Goal: Task Accomplishment & Management: Use online tool/utility

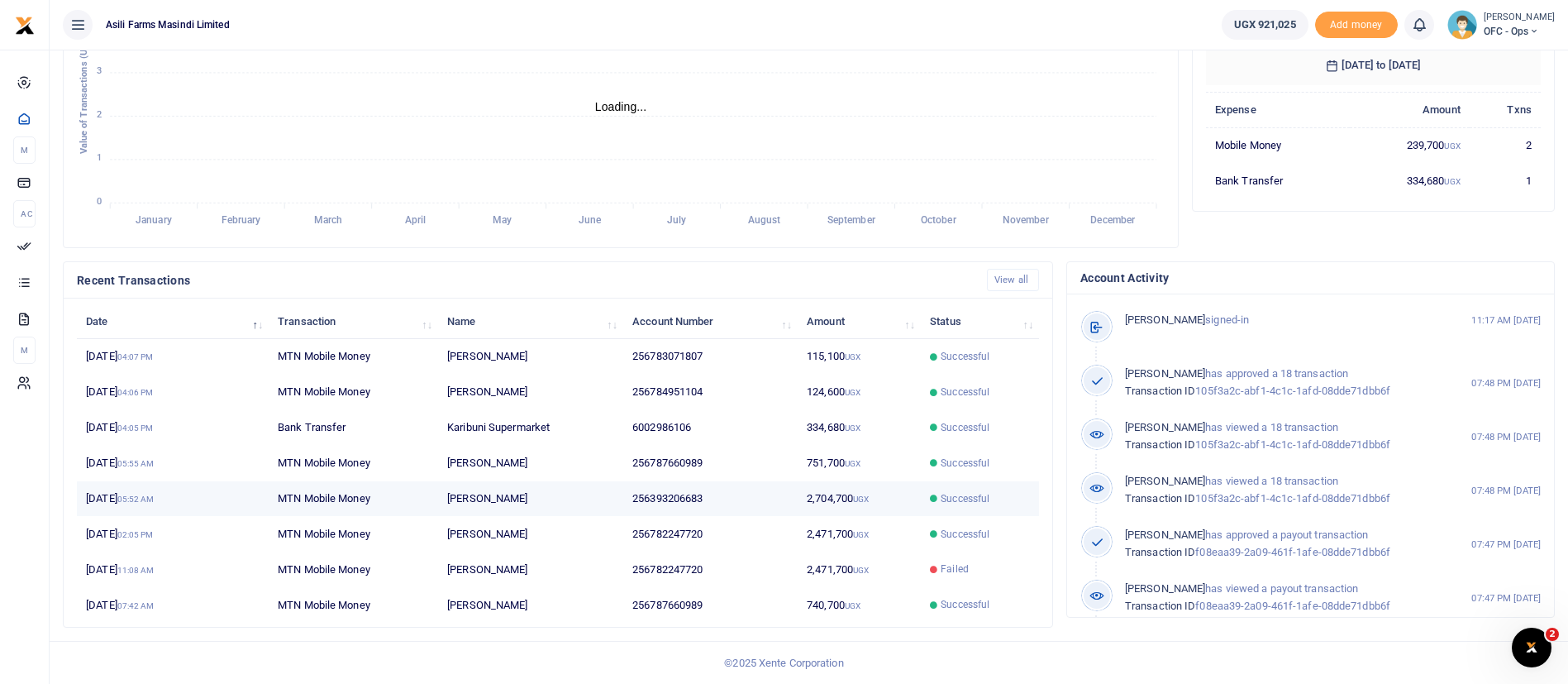
scroll to position [20, 20]
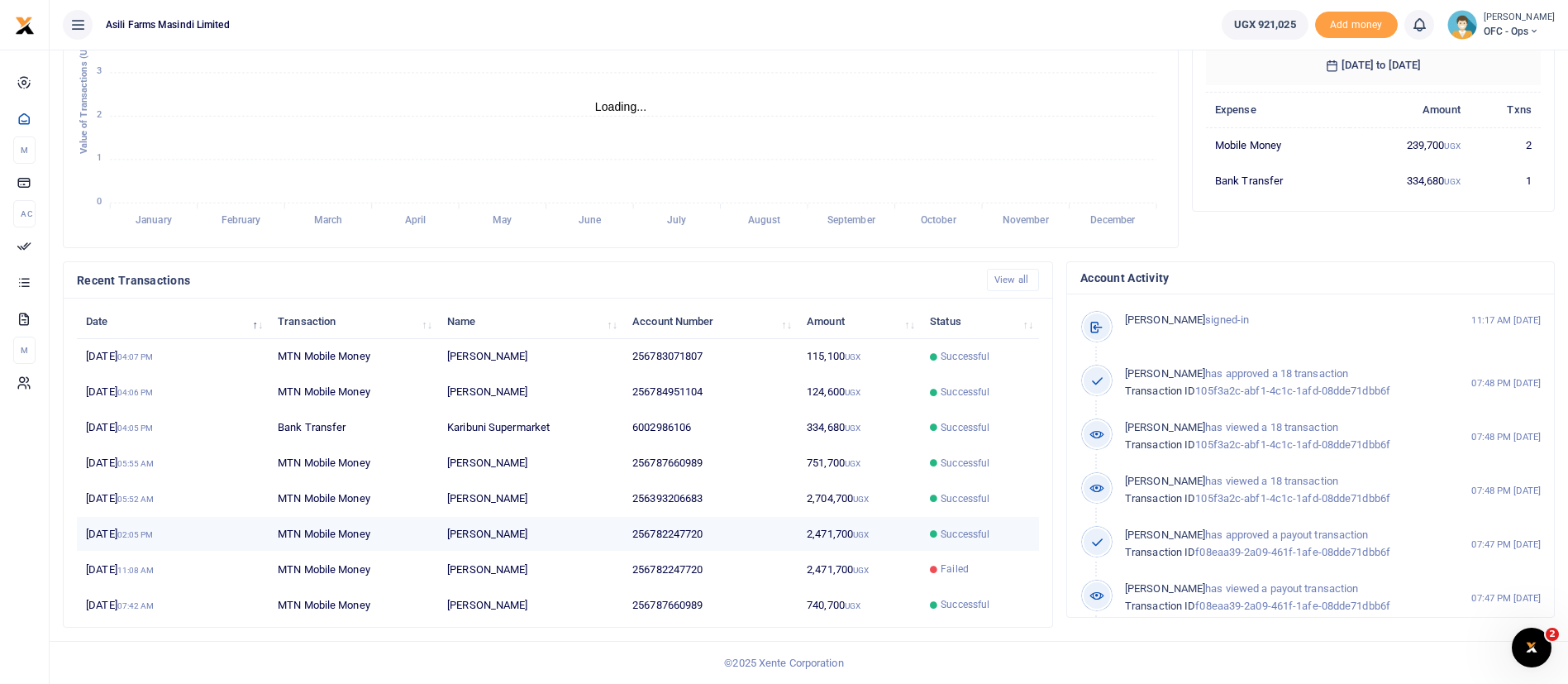
click at [976, 521] on td "Successful" at bounding box center [980, 534] width 118 height 36
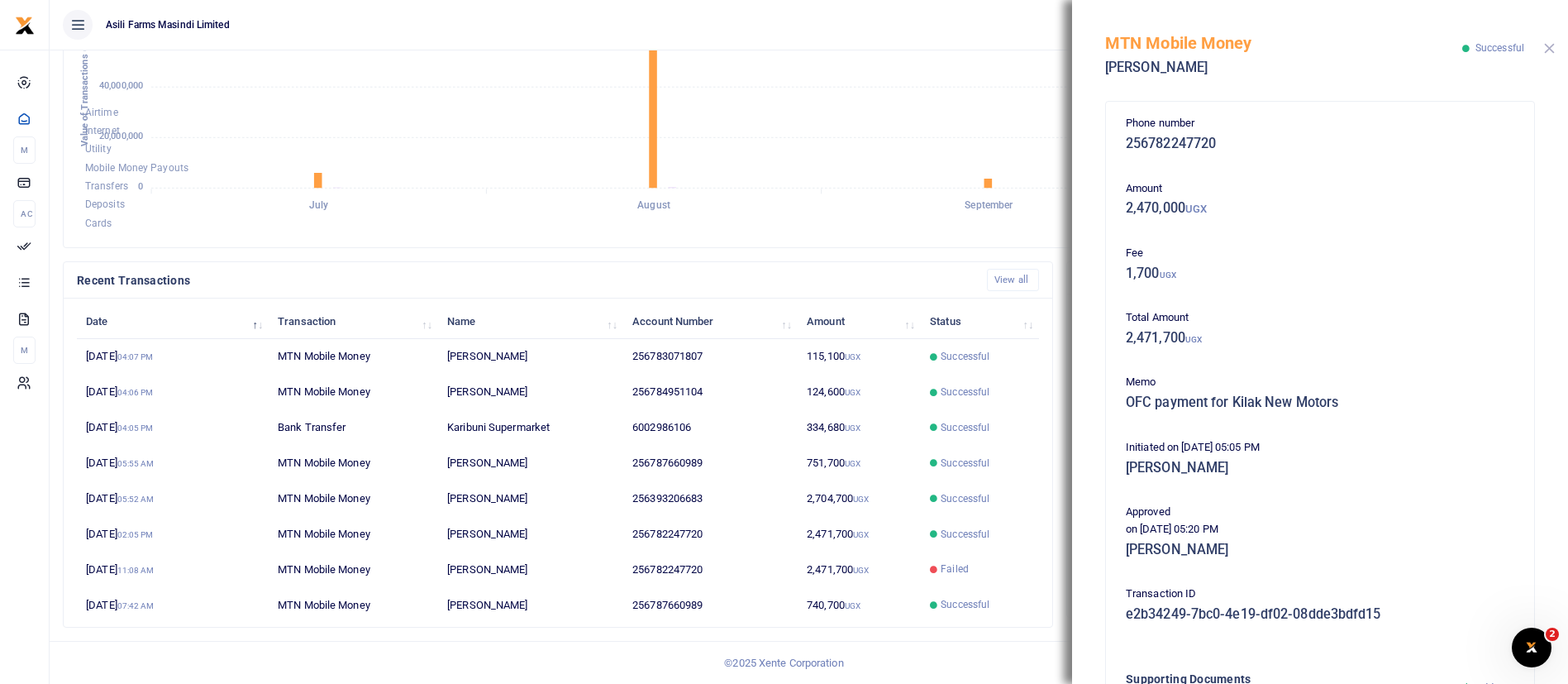
click at [1554, 47] on button "Close" at bounding box center [1549, 48] width 11 height 11
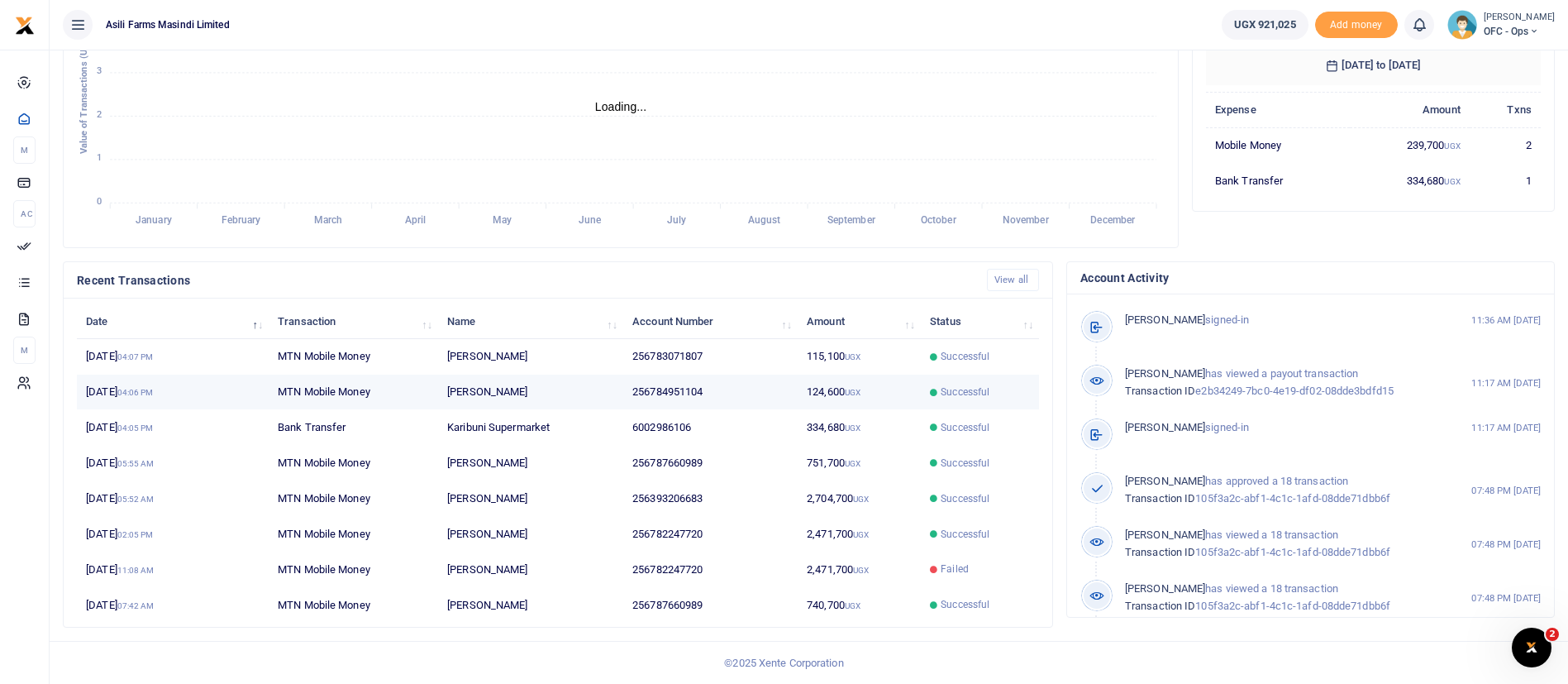
scroll to position [20, 20]
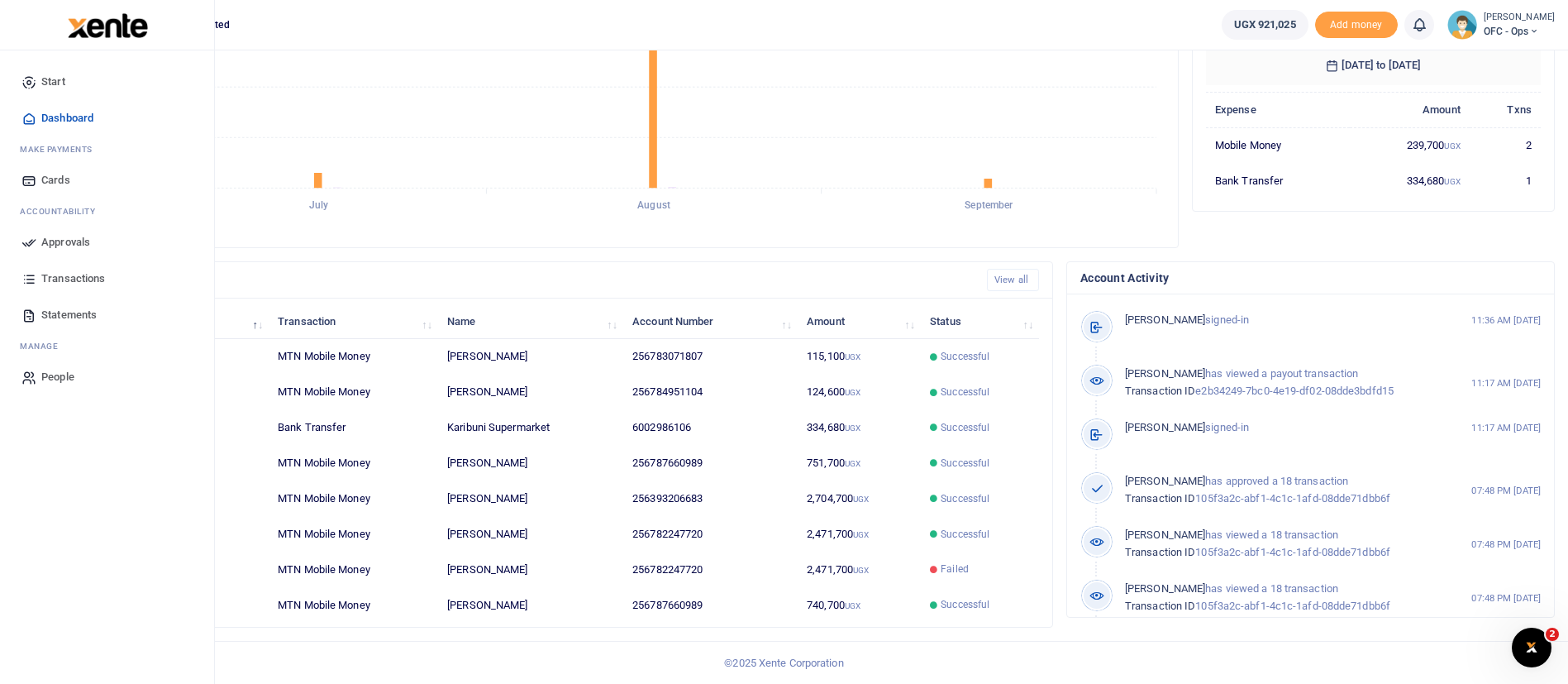
click at [72, 271] on span "Transactions" at bounding box center [73, 278] width 64 height 17
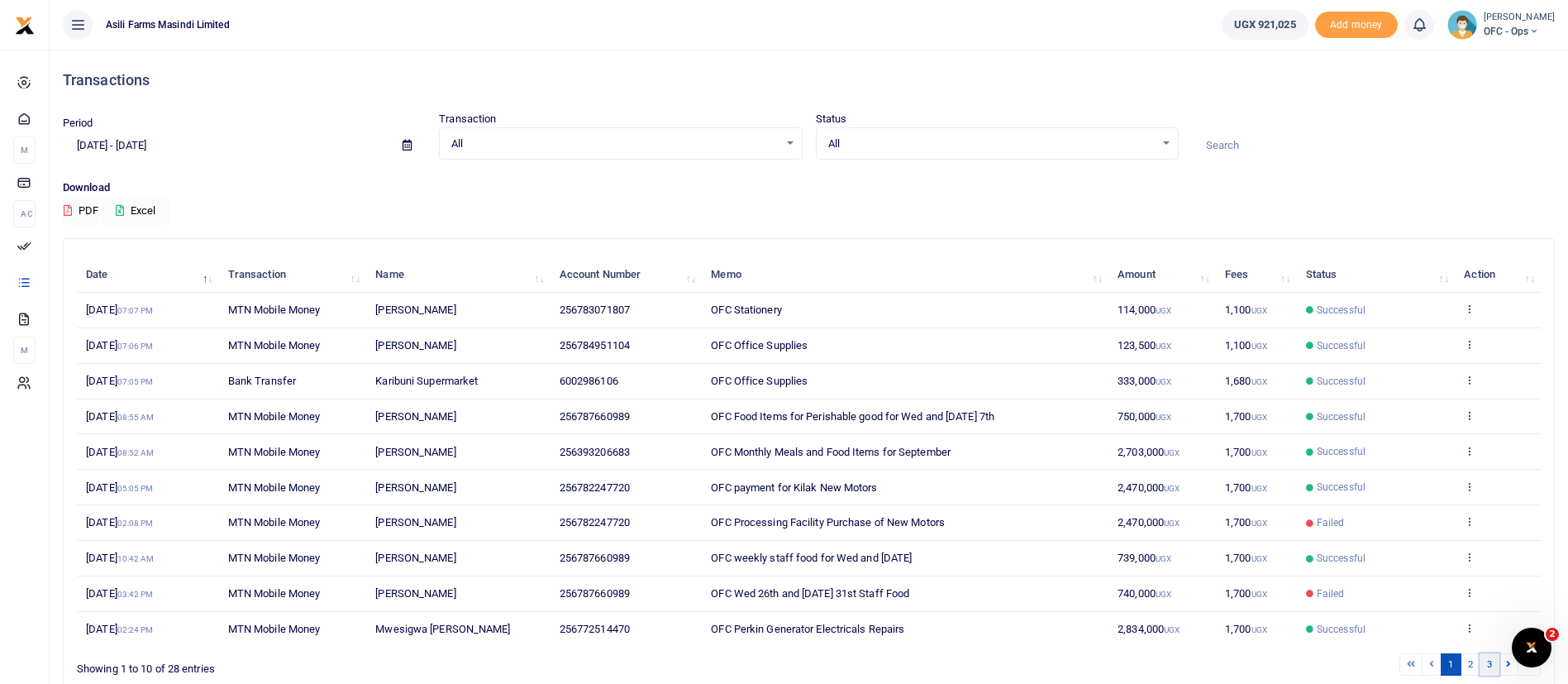
click at [1492, 666] on link "3" at bounding box center [1490, 664] width 20 height 22
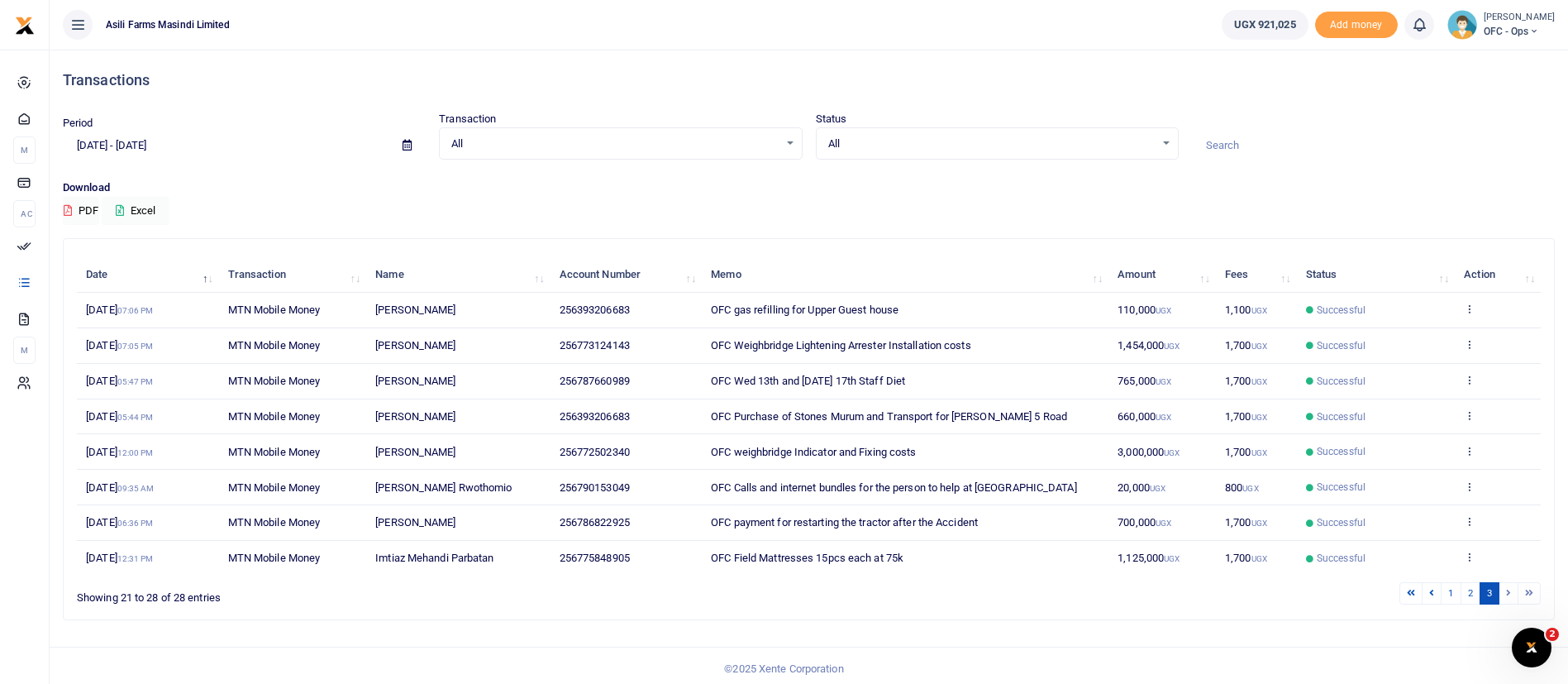
click at [1531, 593] on li at bounding box center [1530, 593] width 22 height 22
click at [1508, 593] on li at bounding box center [1509, 593] width 19 height 22
click at [406, 143] on icon at bounding box center [407, 145] width 9 height 11
click at [146, 357] on li "Custom Range" at bounding box center [121, 358] width 115 height 26
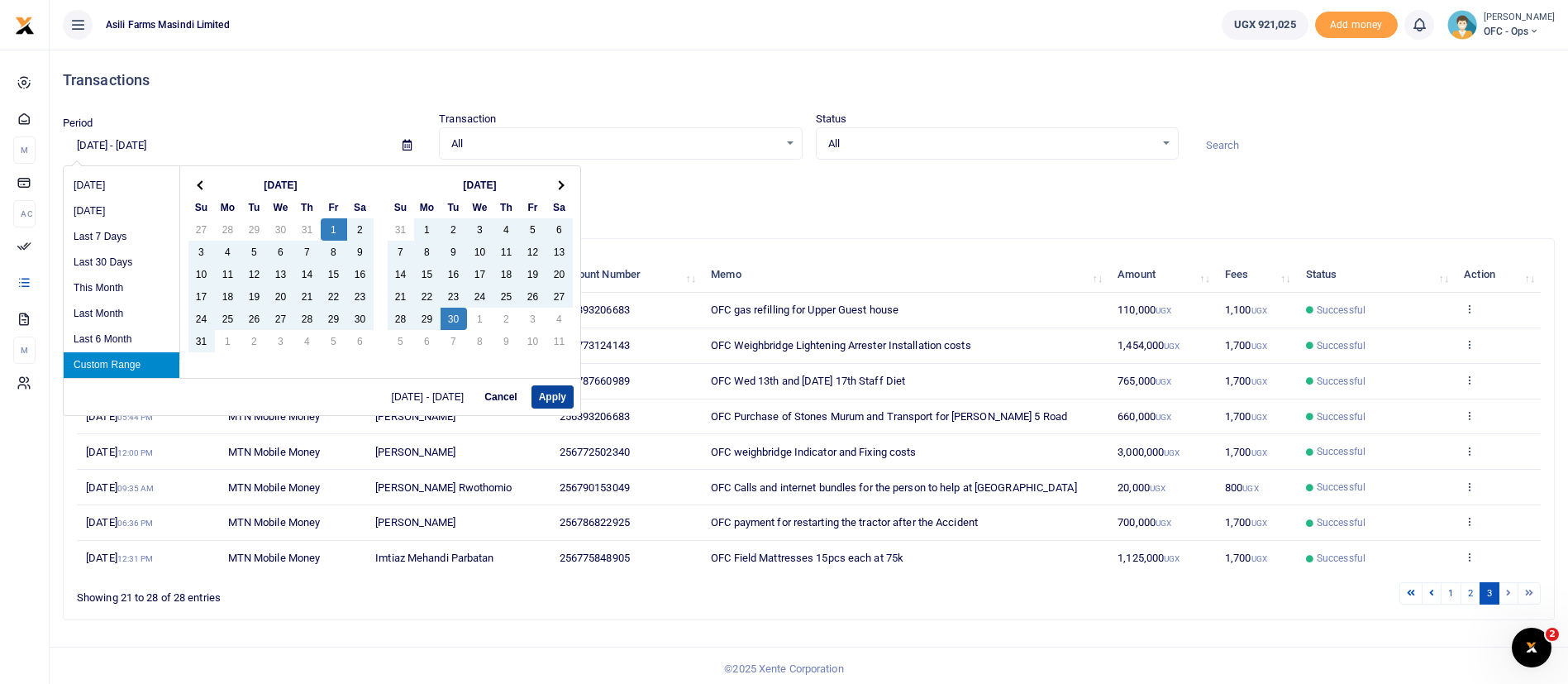
click at [570, 399] on button "Apply" at bounding box center [552, 397] width 42 height 23
type input "08/01/2025 - 09/30/2025"
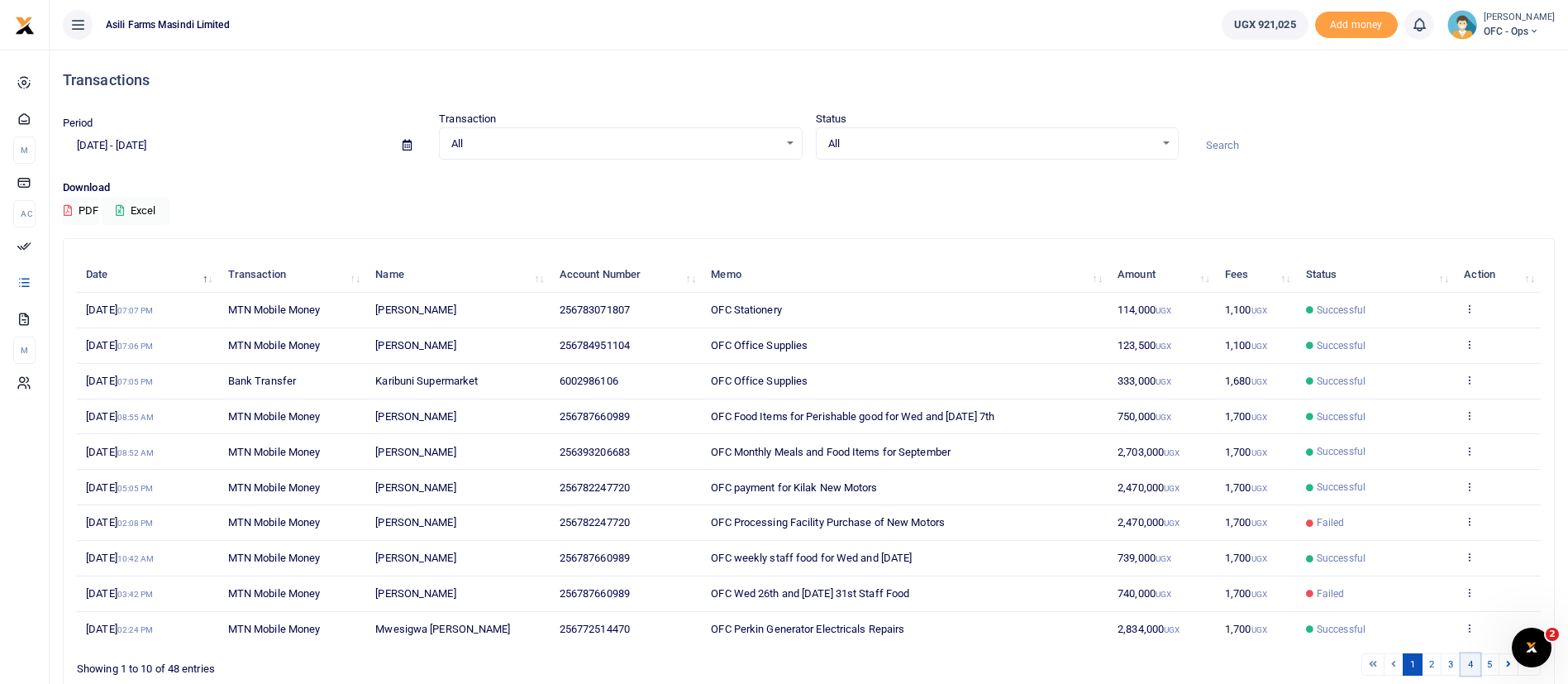
click at [1463, 662] on link "4" at bounding box center [1471, 664] width 20 height 22
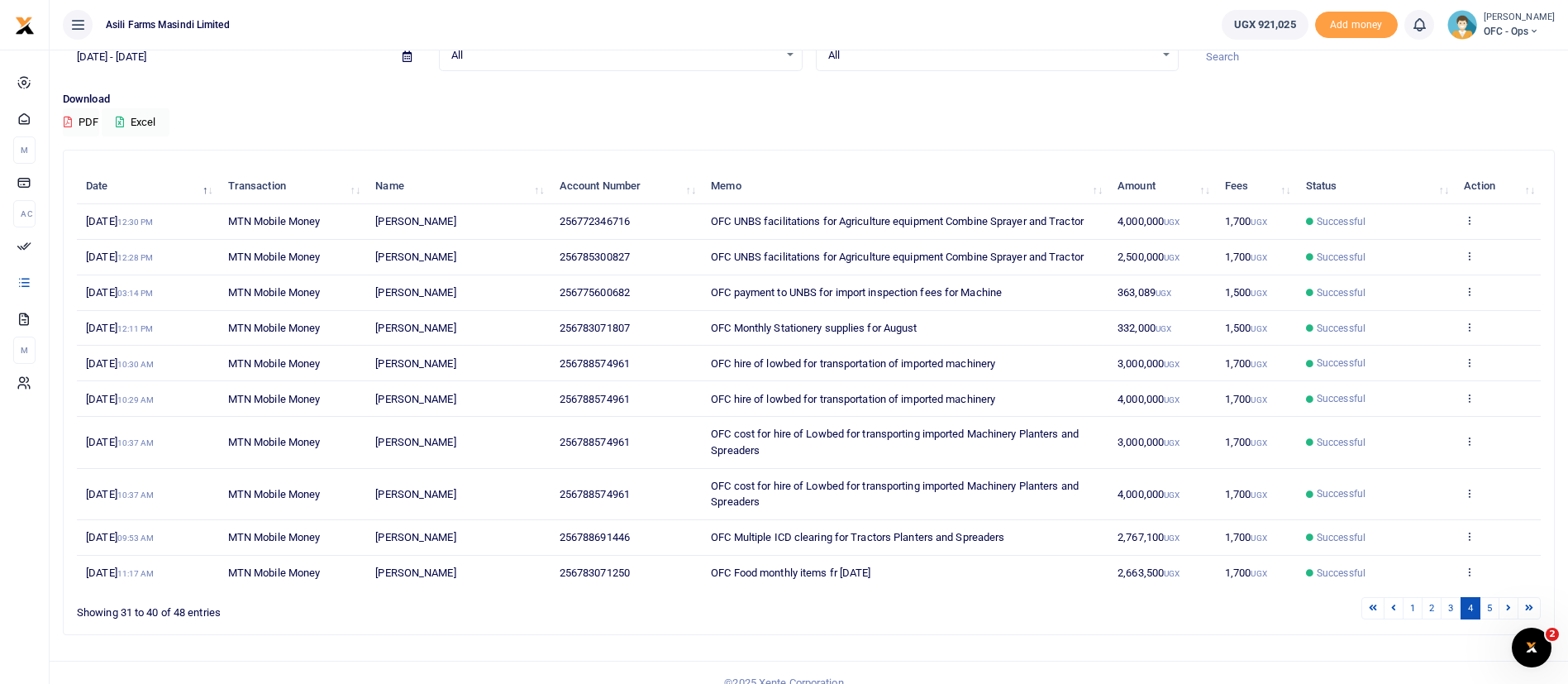
scroll to position [109, 0]
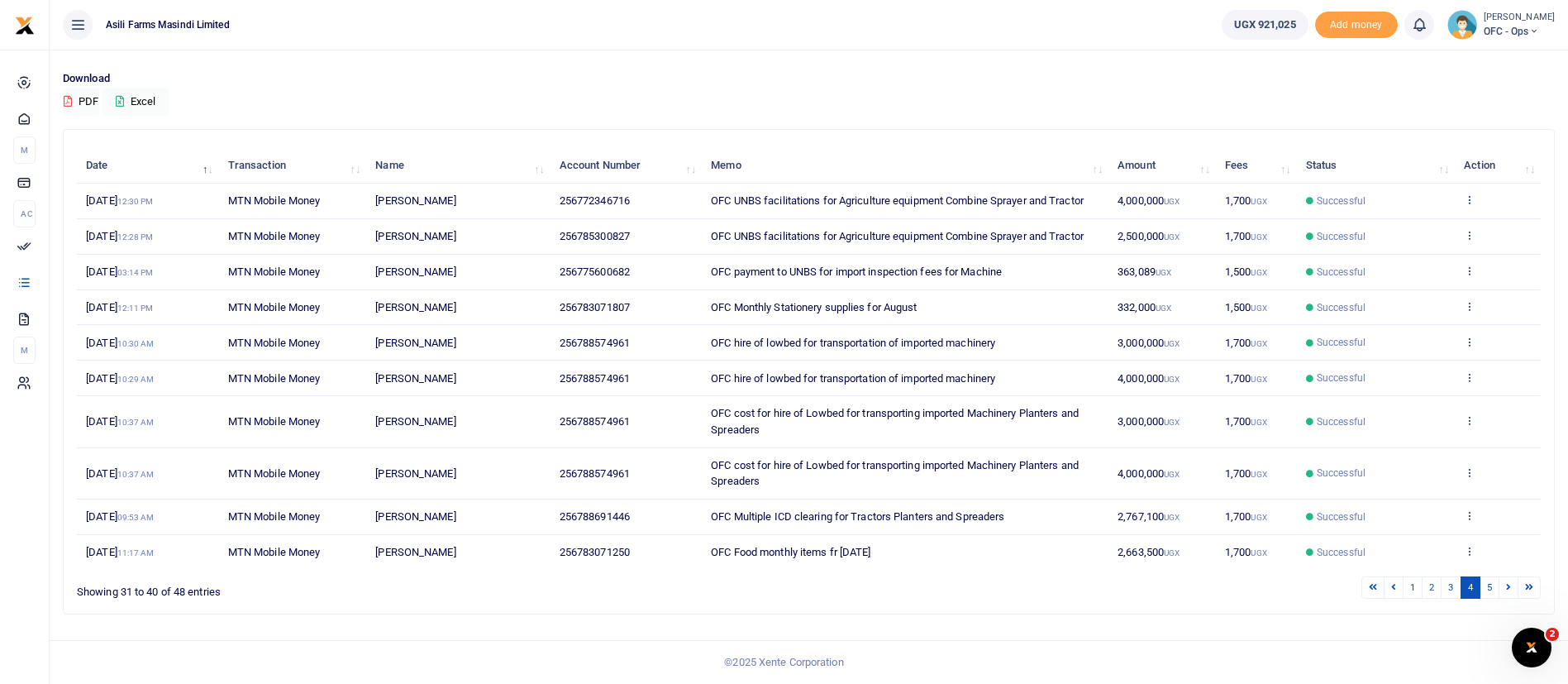
click at [1468, 199] on icon at bounding box center [1469, 199] width 11 height 12
click at [1443, 234] on link "View details" at bounding box center [1409, 228] width 130 height 23
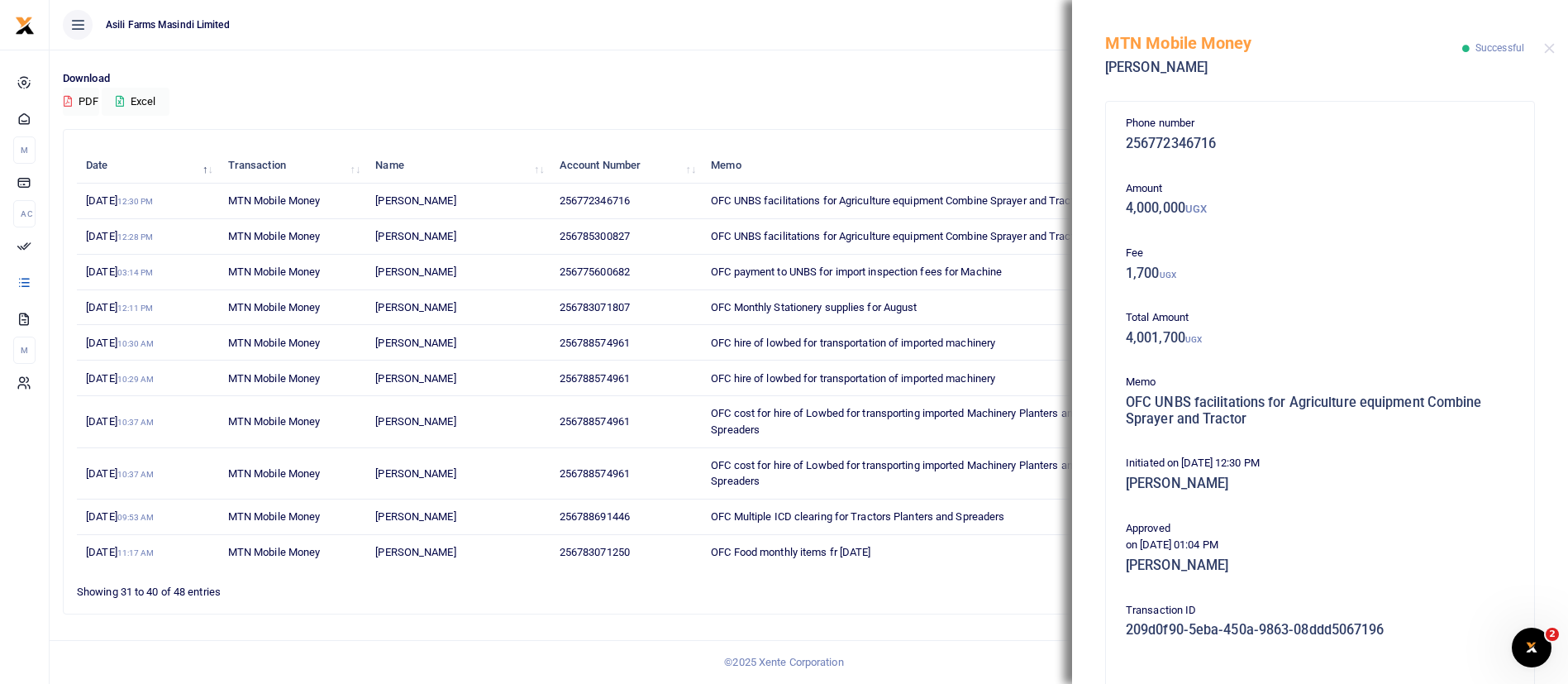
scroll to position [282, 0]
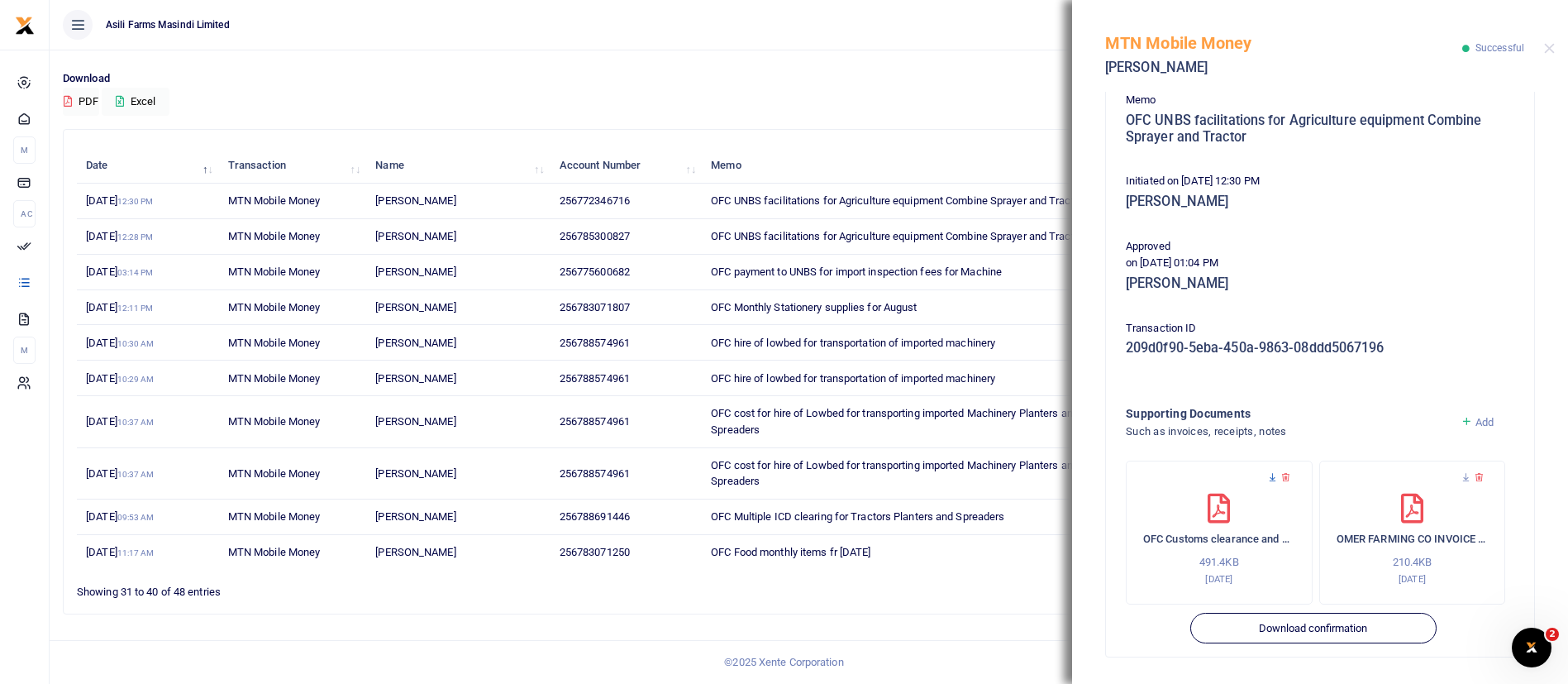
click at [1271, 476] on icon at bounding box center [1272, 477] width 11 height 11
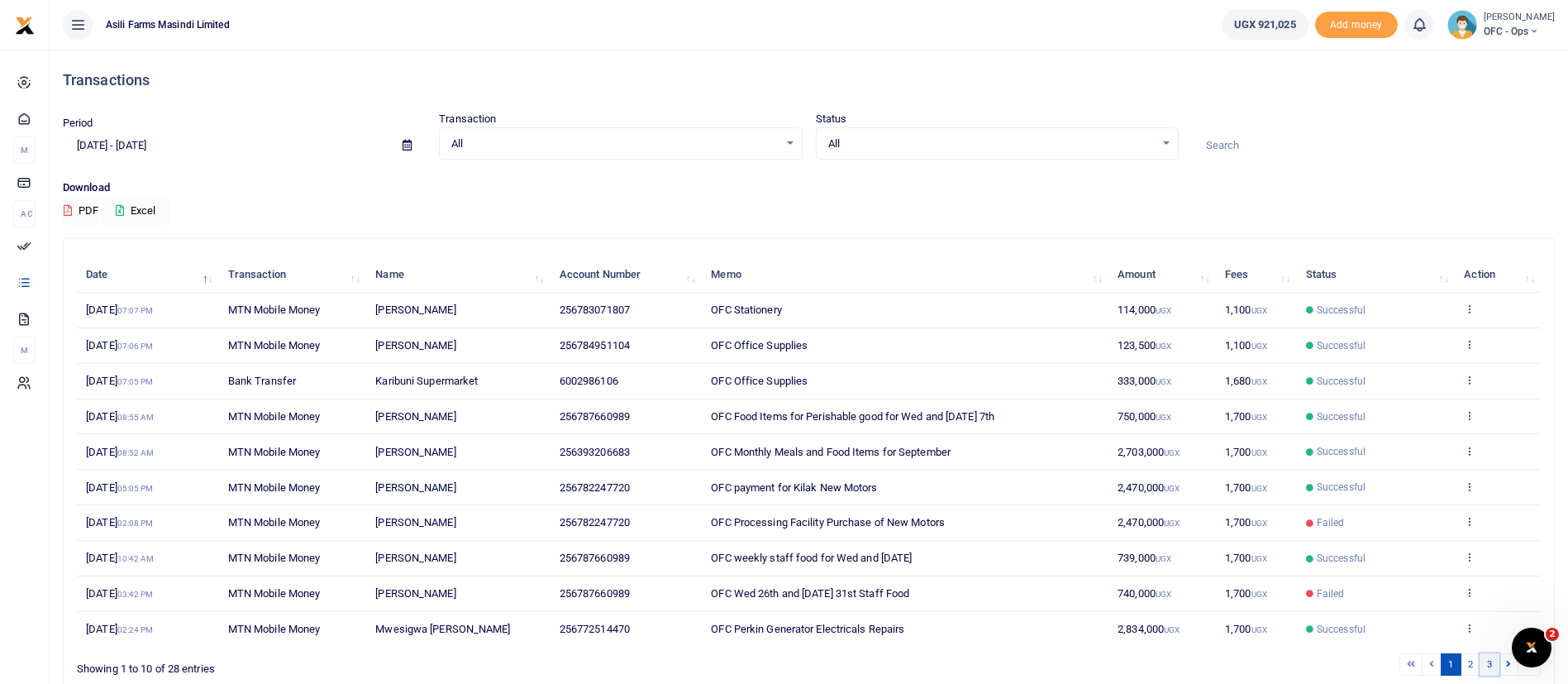
click at [1488, 663] on link "3" at bounding box center [1490, 664] width 20 height 22
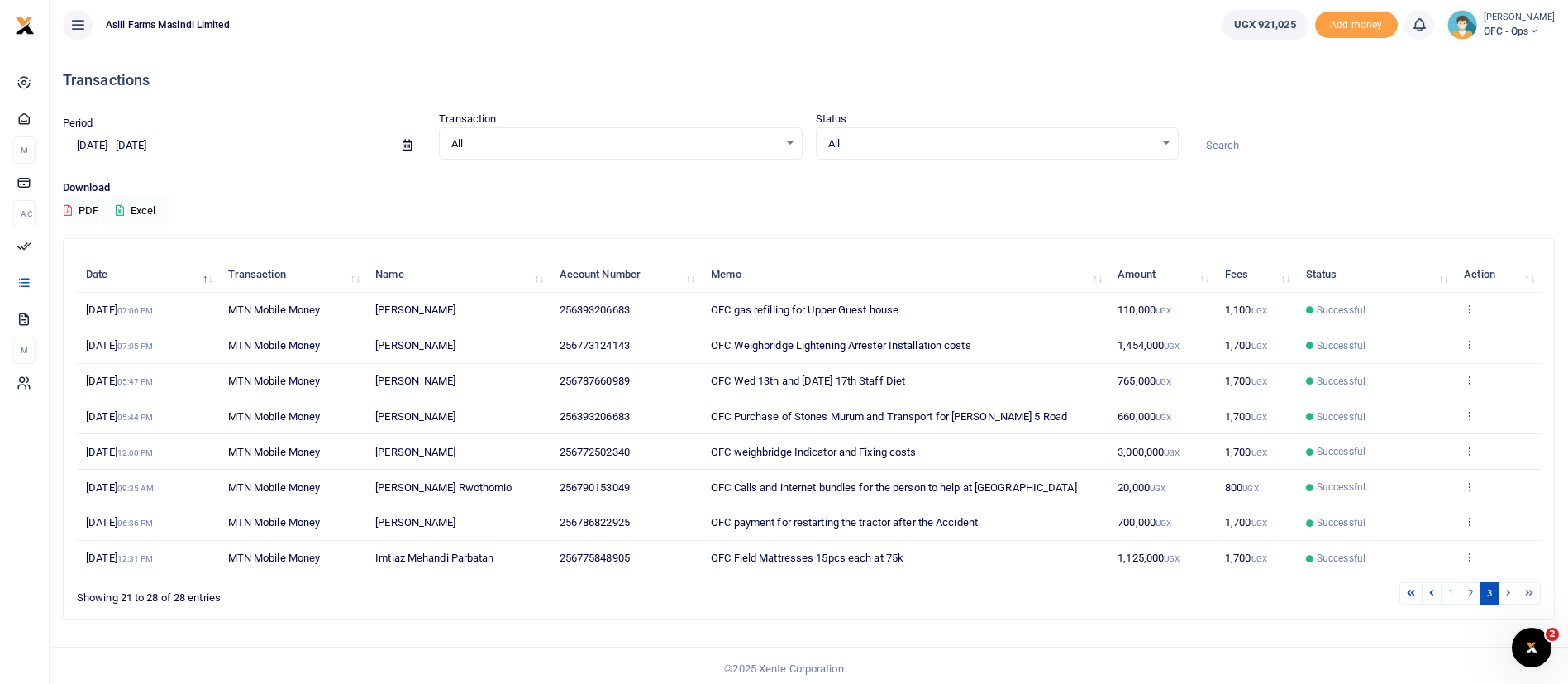
click at [1526, 588] on li at bounding box center [1530, 593] width 22 height 22
click at [413, 140] on span at bounding box center [407, 145] width 37 height 28
click at [406, 144] on icon at bounding box center [407, 145] width 9 height 11
click at [140, 352] on li "Custom Range" at bounding box center [121, 358] width 115 height 26
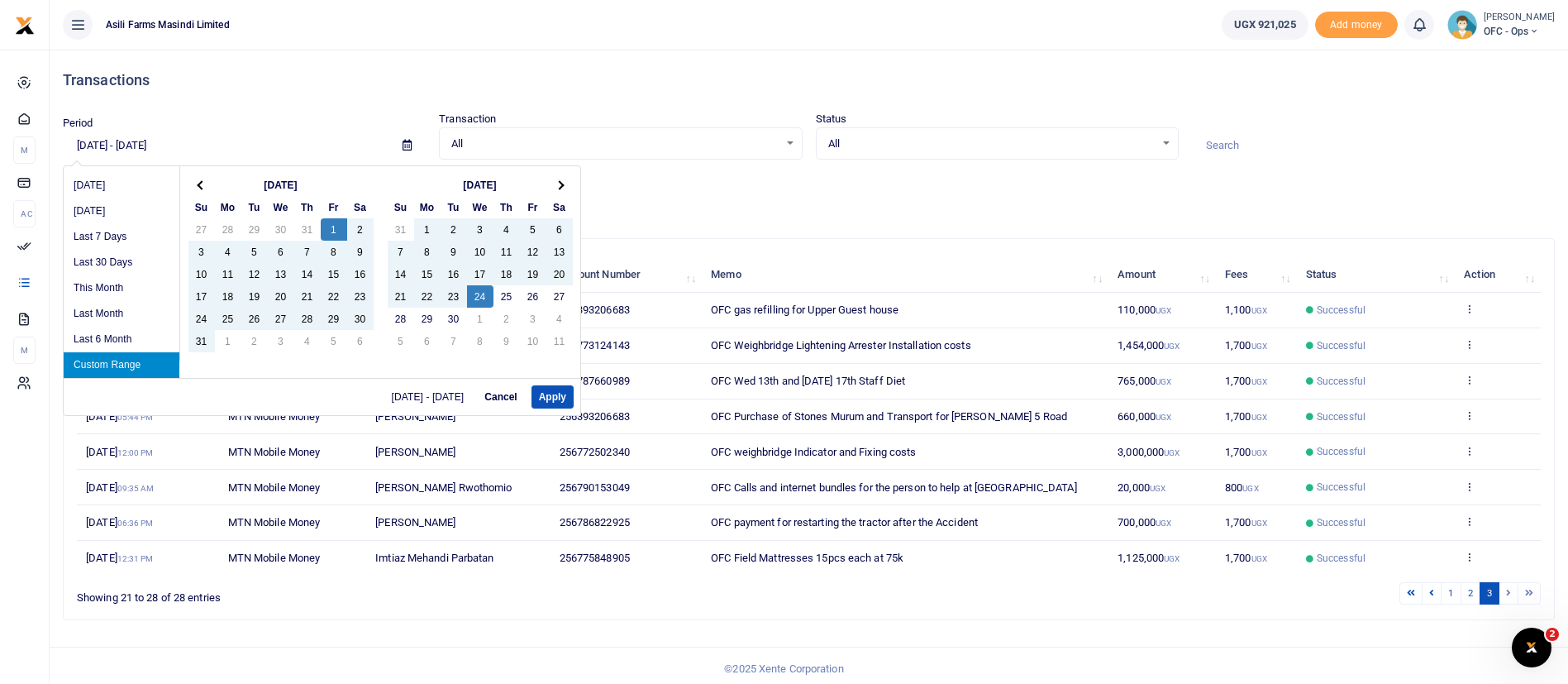
click at [138, 368] on li "Custom Range" at bounding box center [121, 365] width 115 height 26
drag, startPoint x: 575, startPoint y: 391, endPoint x: 554, endPoint y: 391, distance: 21.0
click at [554, 391] on div "08/01/2025 - 09/24/2025 Cancel Apply" at bounding box center [322, 396] width 517 height 37
click at [554, 391] on button "Apply" at bounding box center [552, 397] width 42 height 23
type input "[DATE] - [DATE]"
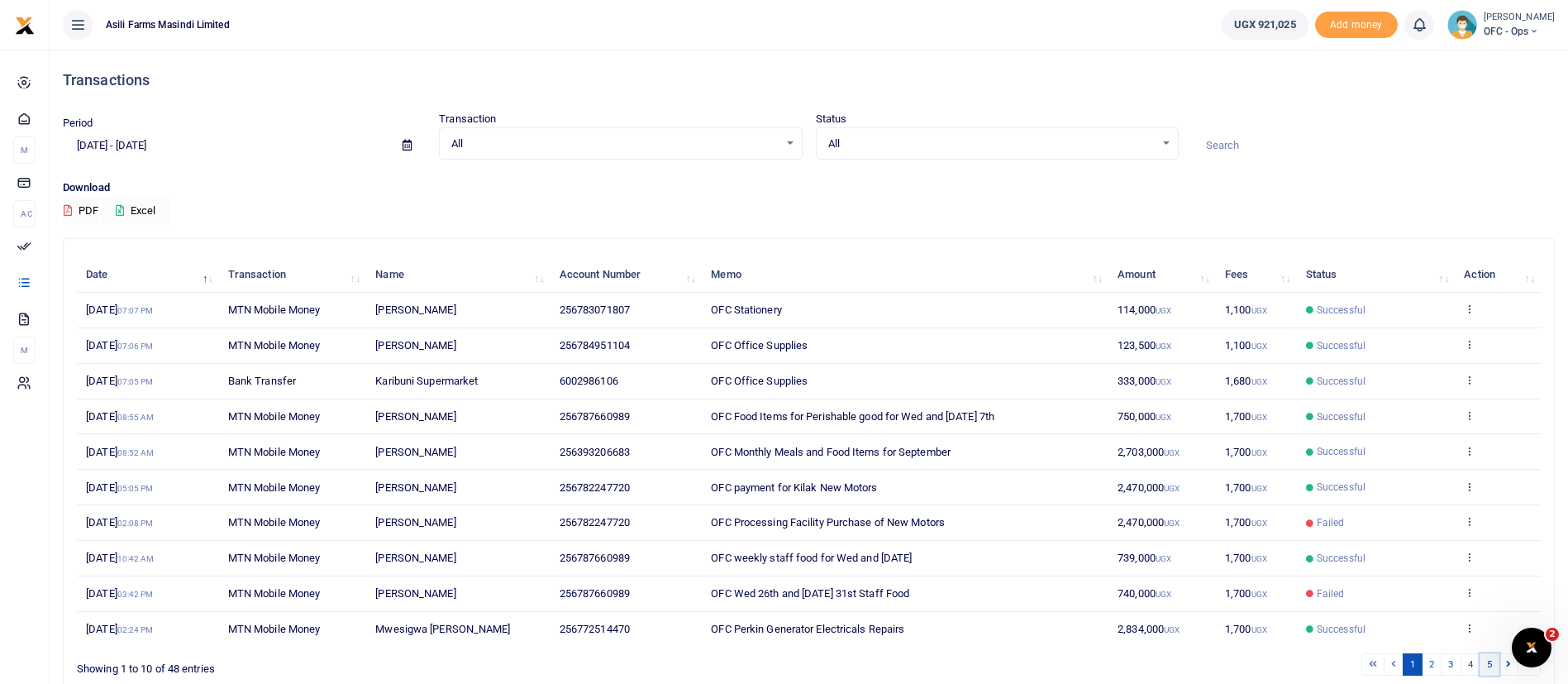
click at [1491, 662] on link "5" at bounding box center [1490, 664] width 20 height 22
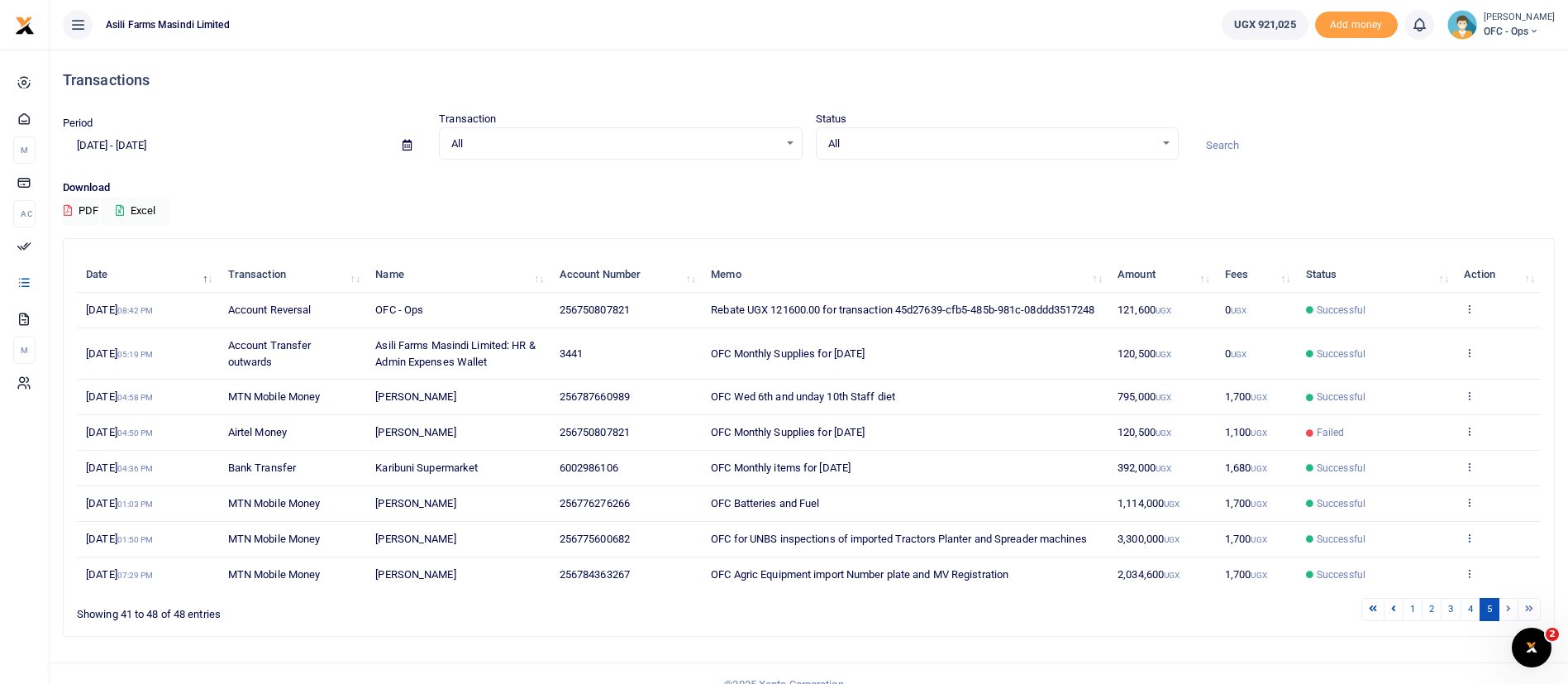
click at [1468, 544] on icon at bounding box center [1469, 538] width 11 height 12
click at [1403, 581] on link "View details" at bounding box center [1409, 582] width 130 height 23
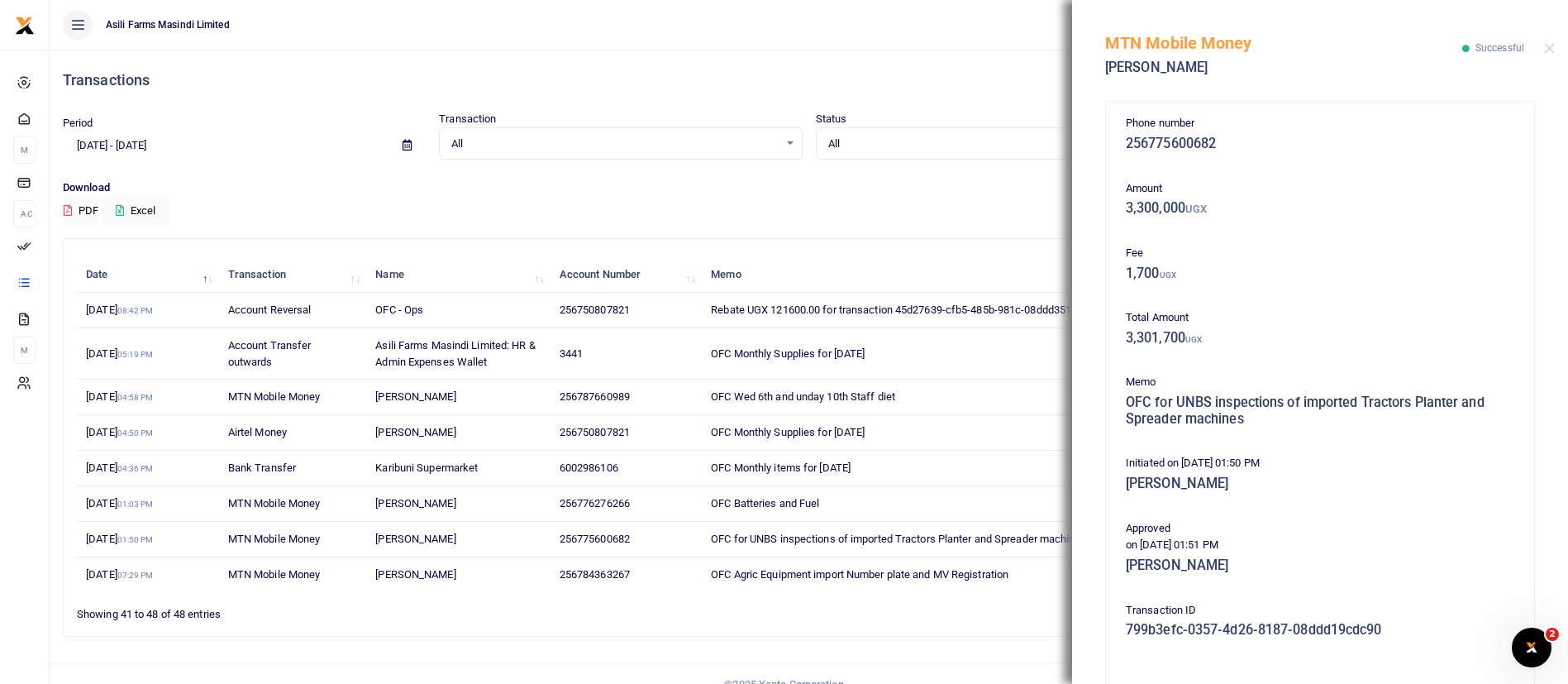
scroll to position [282, 0]
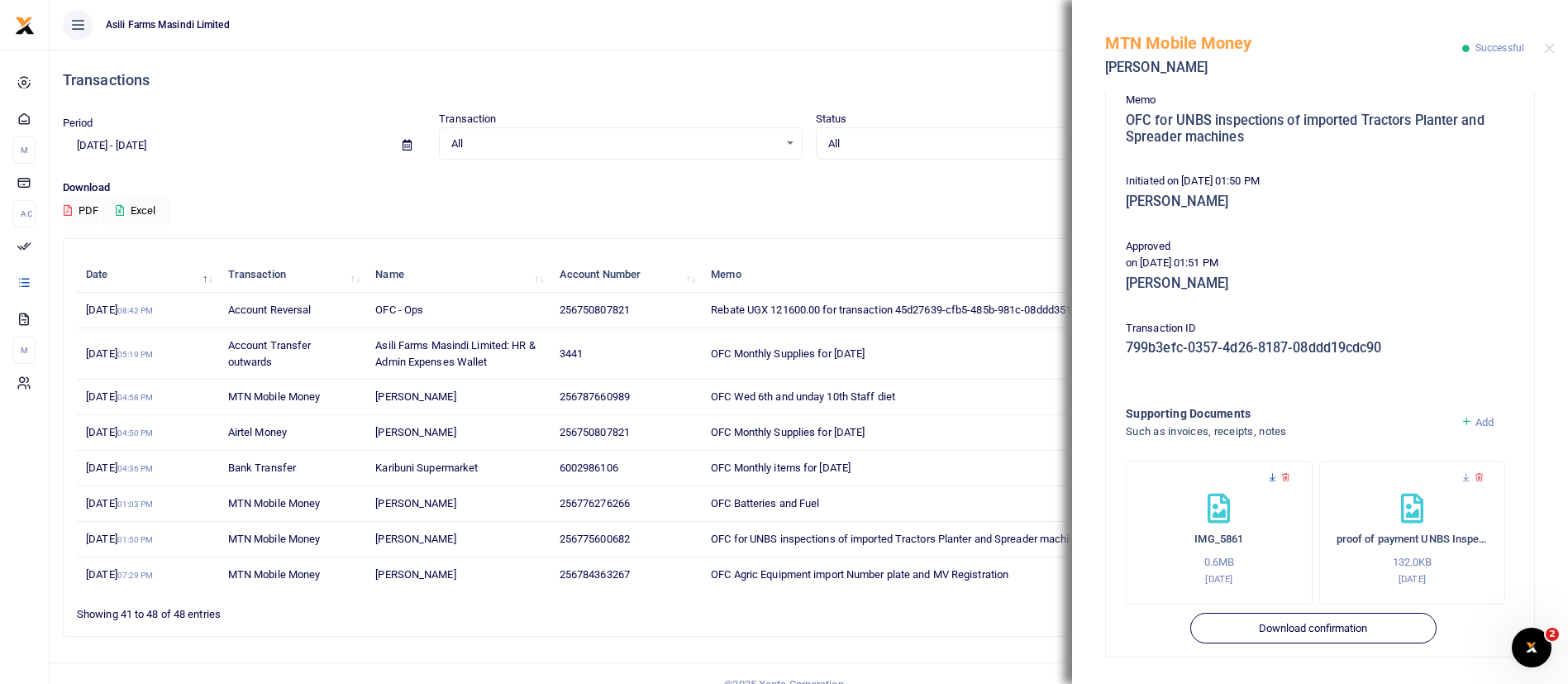
click at [1274, 480] on icon at bounding box center [1272, 477] width 11 height 11
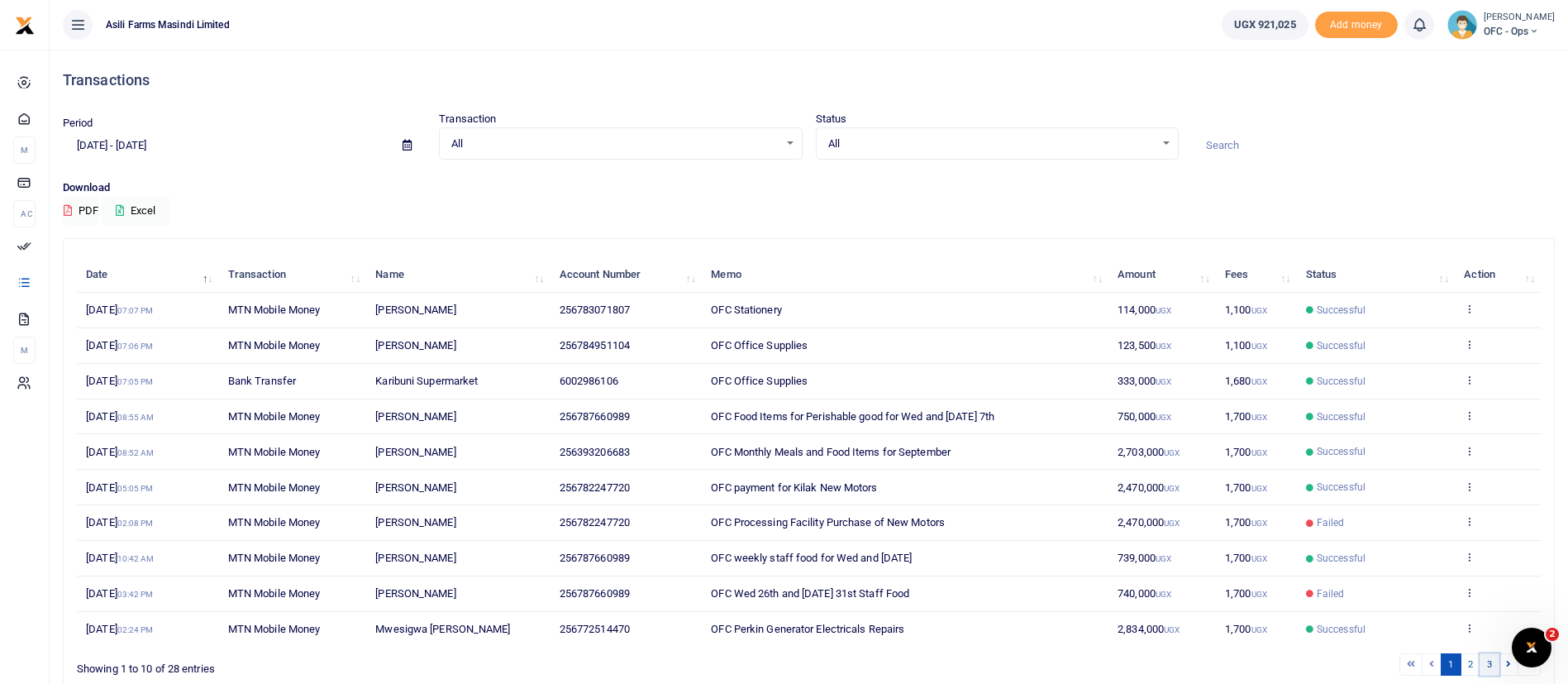
click at [1494, 666] on link "3" at bounding box center [1490, 664] width 20 height 22
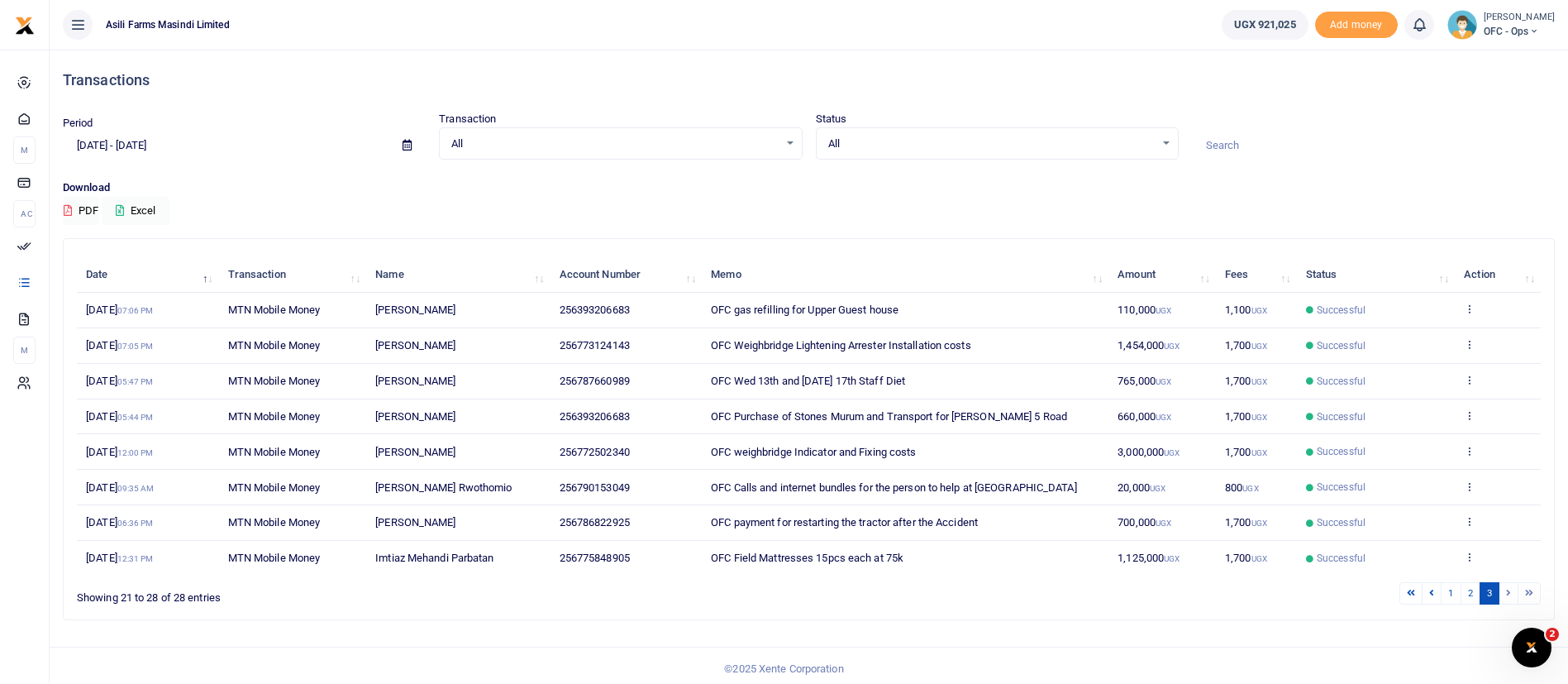
click at [409, 144] on icon at bounding box center [407, 145] width 9 height 11
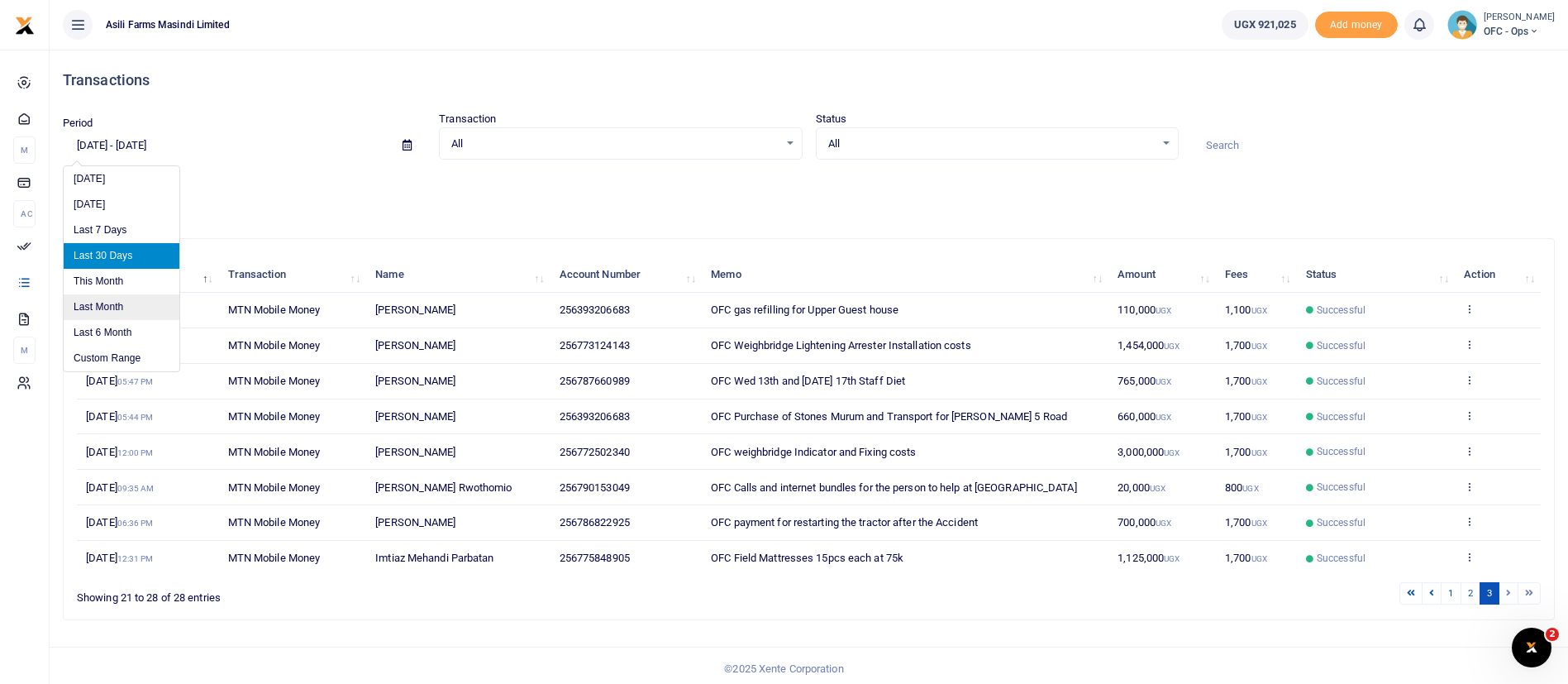
click at [130, 301] on li "Last Month" at bounding box center [121, 307] width 115 height 26
type input "[DATE] - [DATE]"
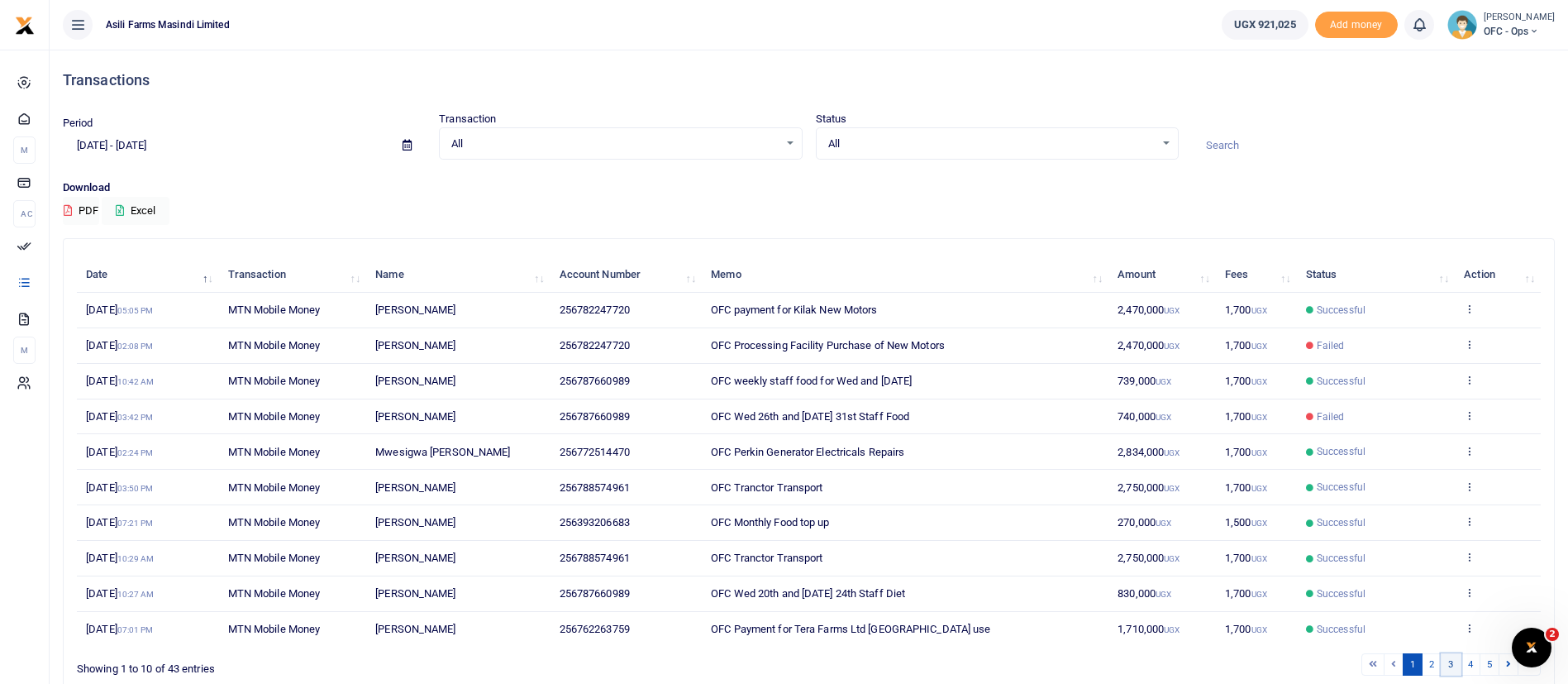
click at [1448, 657] on link "3" at bounding box center [1451, 664] width 20 height 22
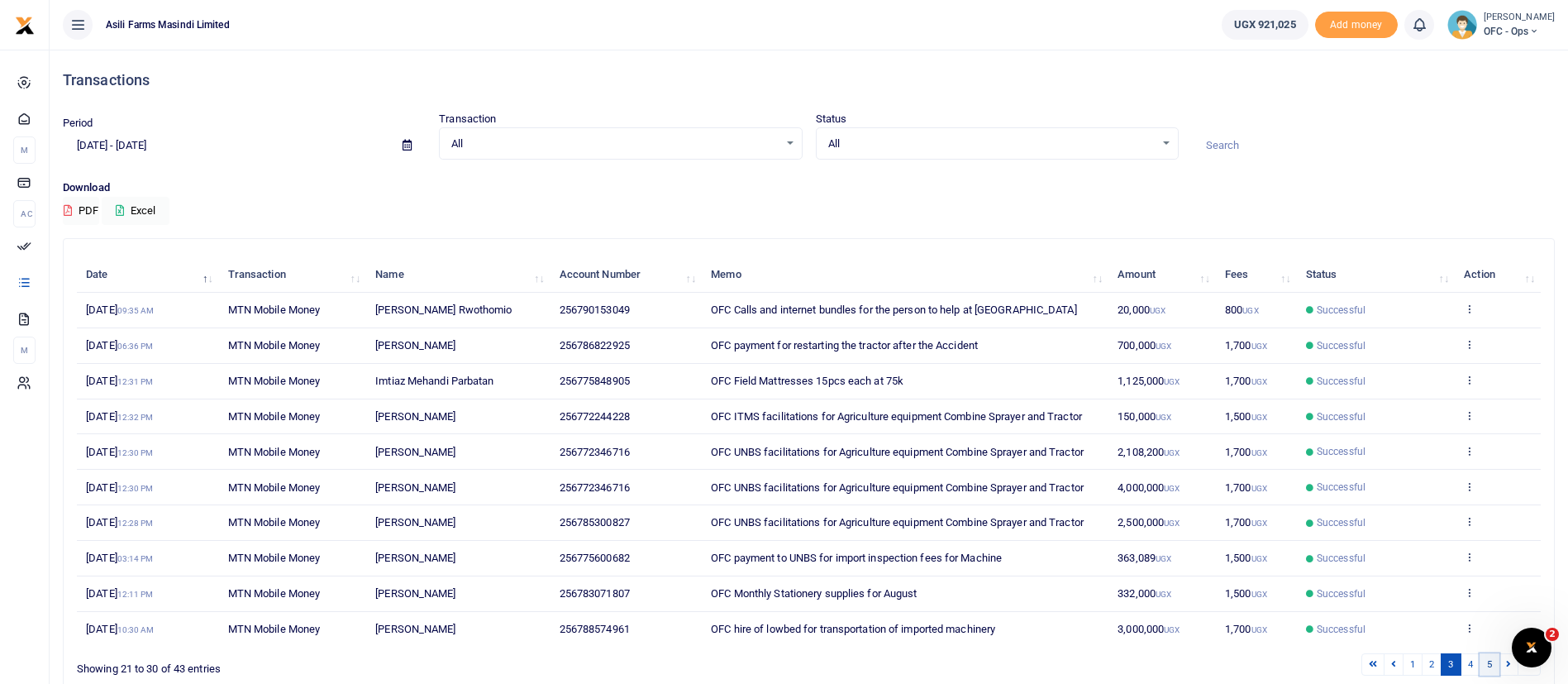
click at [1489, 661] on link "5" at bounding box center [1490, 664] width 20 height 22
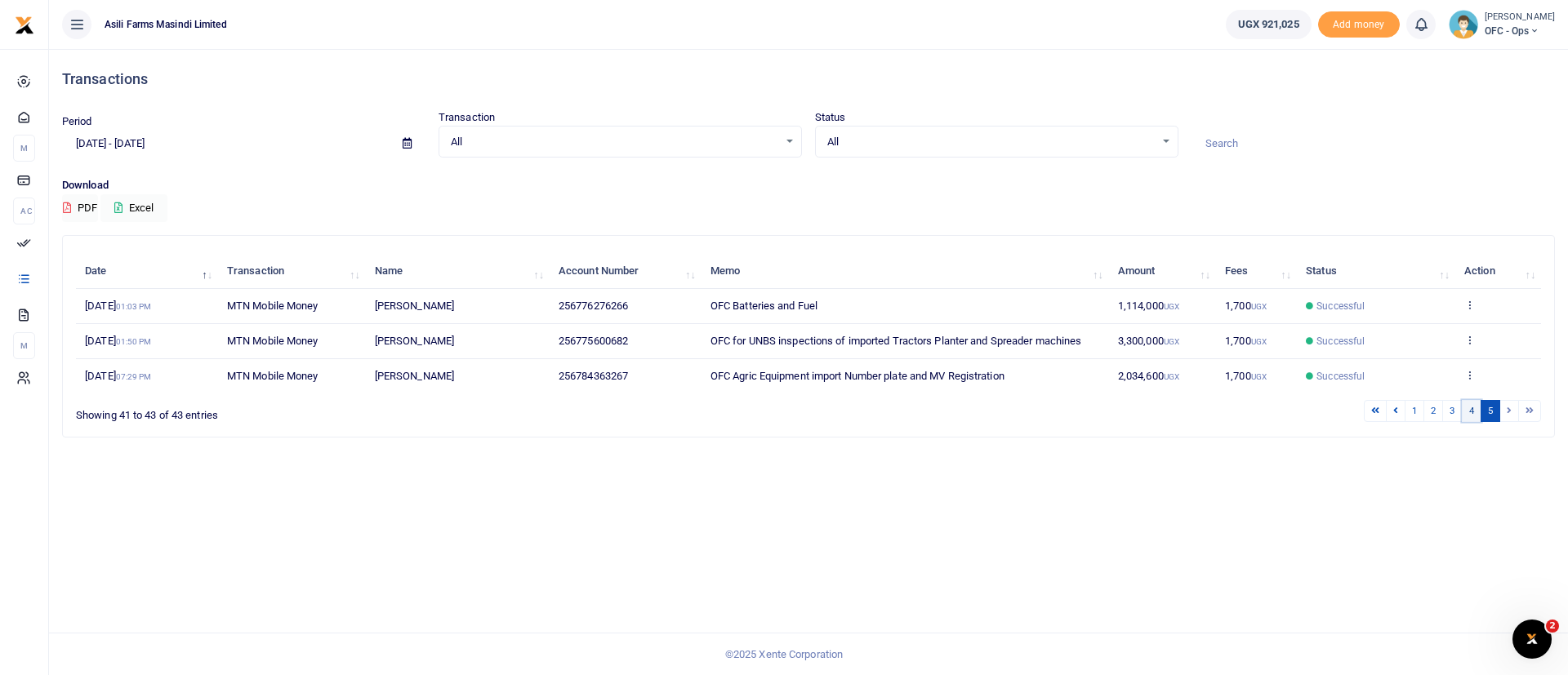
click at [1470, 409] on link "4" at bounding box center [1472, 411] width 20 height 22
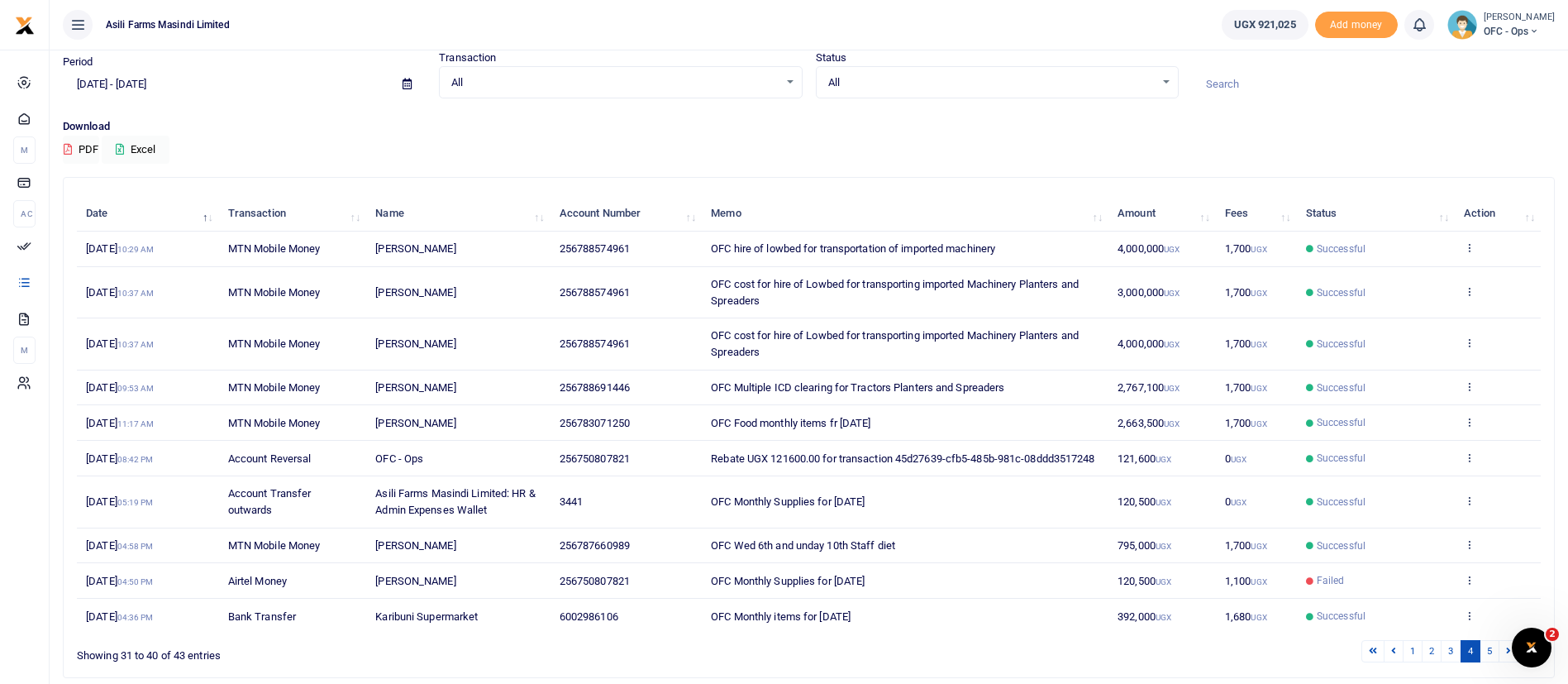
scroll to position [141, 0]
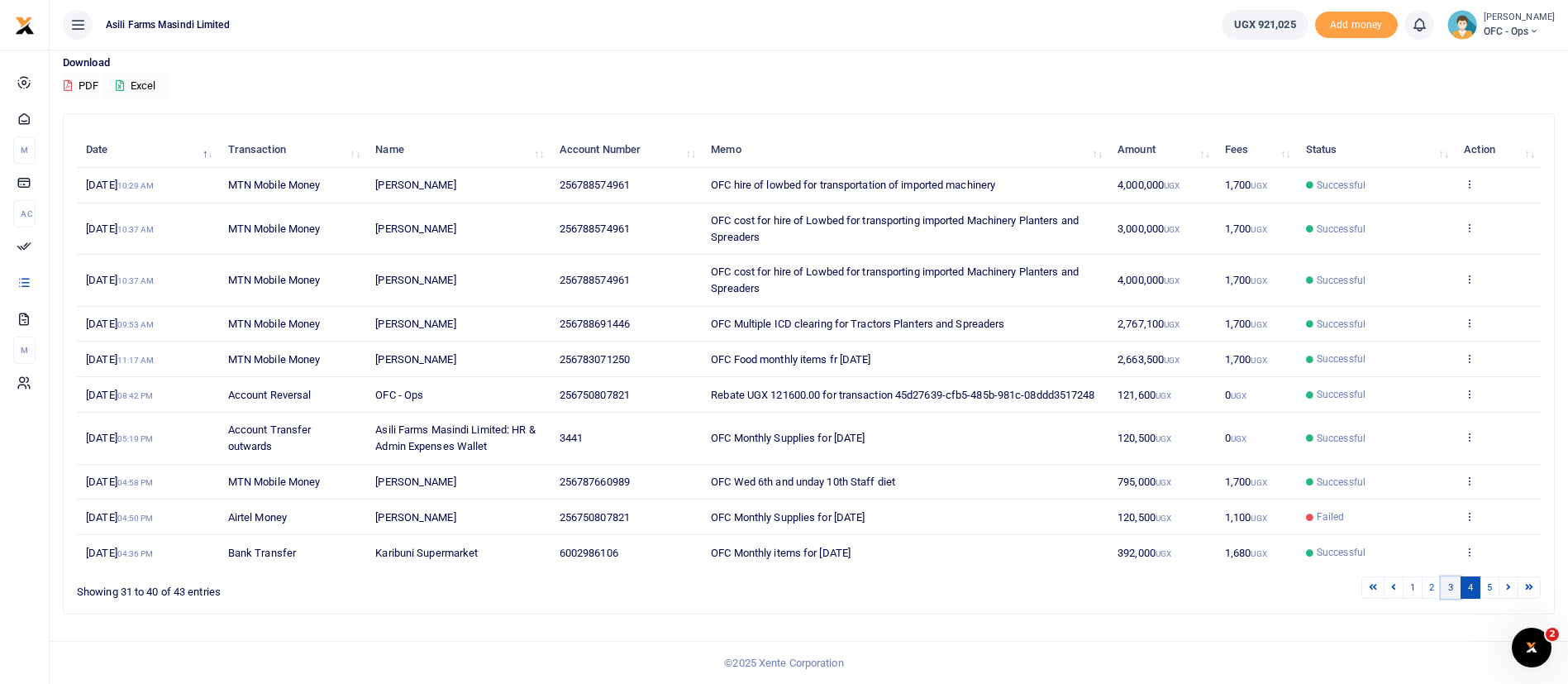
click at [1453, 591] on link "3" at bounding box center [1451, 588] width 20 height 22
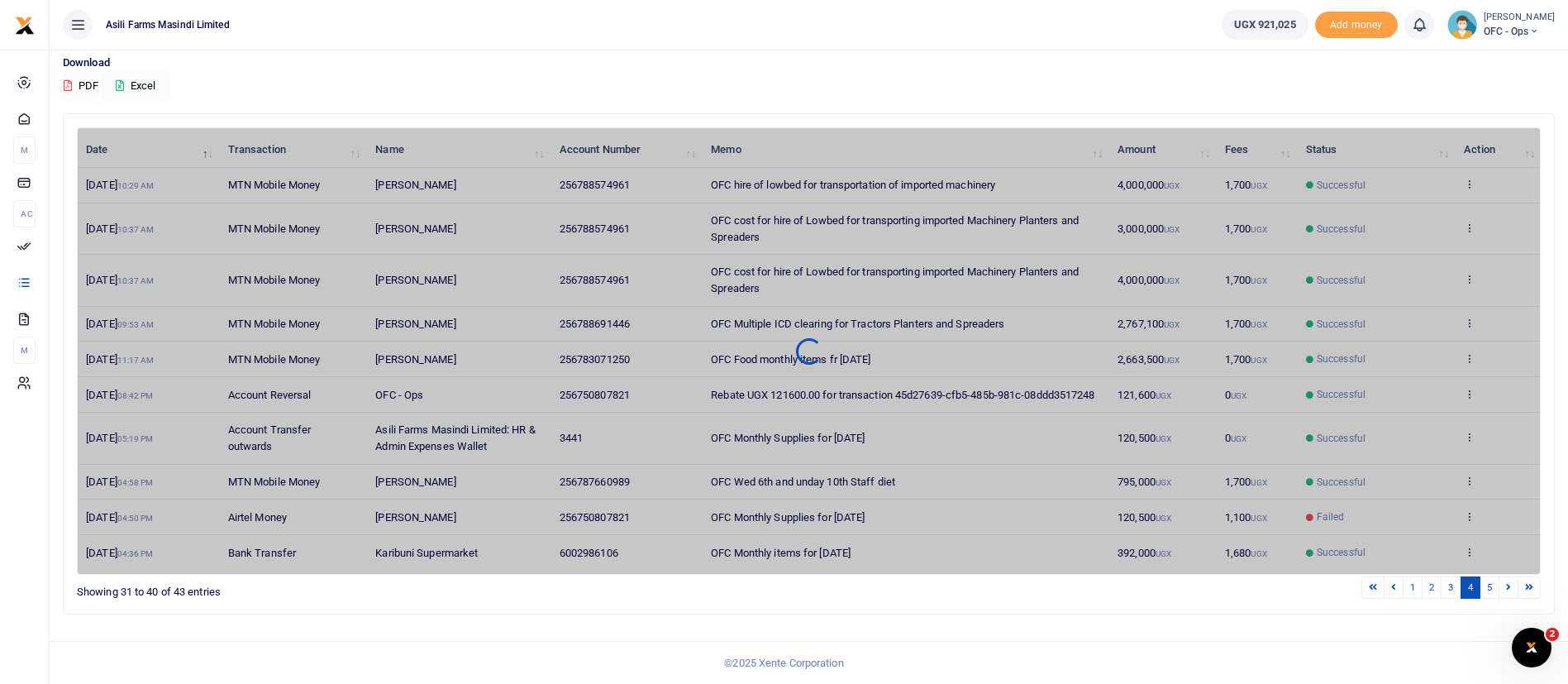
scroll to position [77, 0]
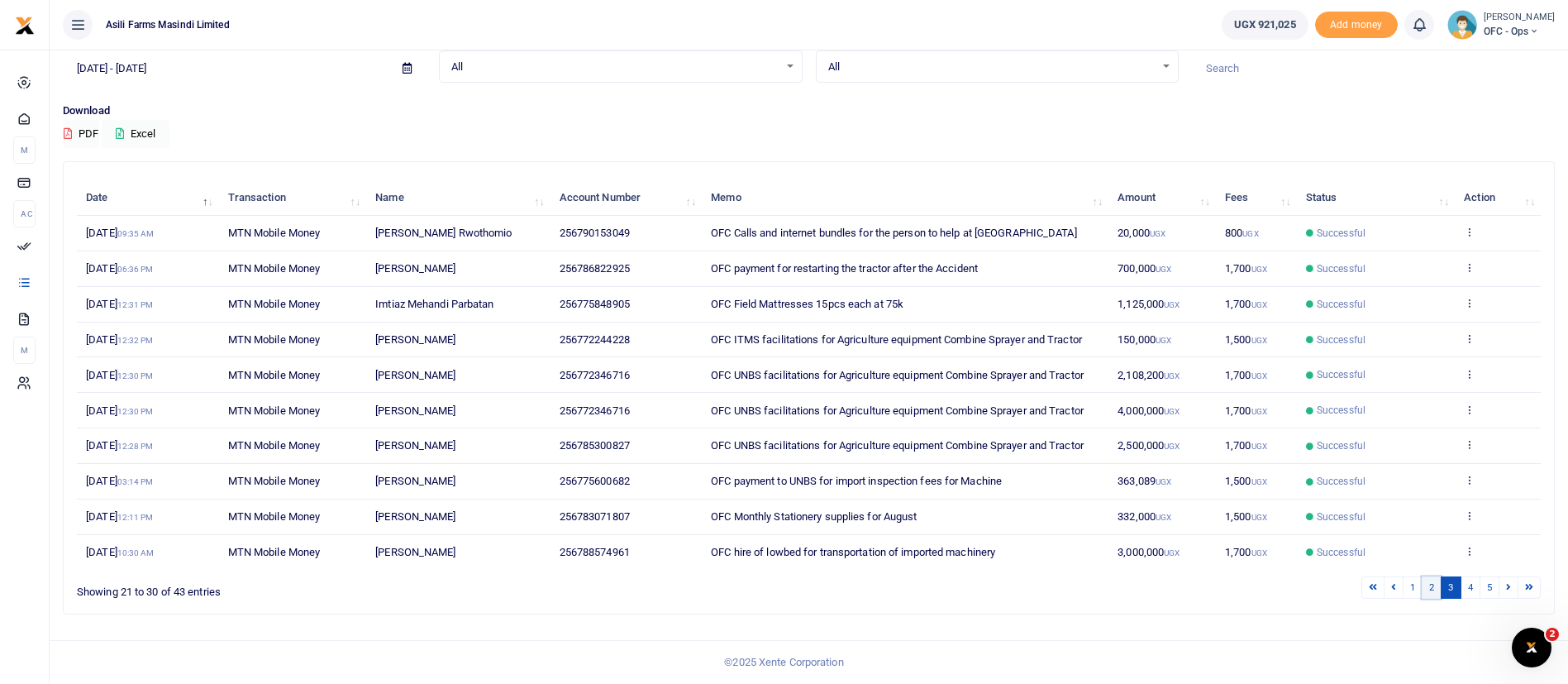
click at [1433, 582] on link "2" at bounding box center [1432, 588] width 20 height 22
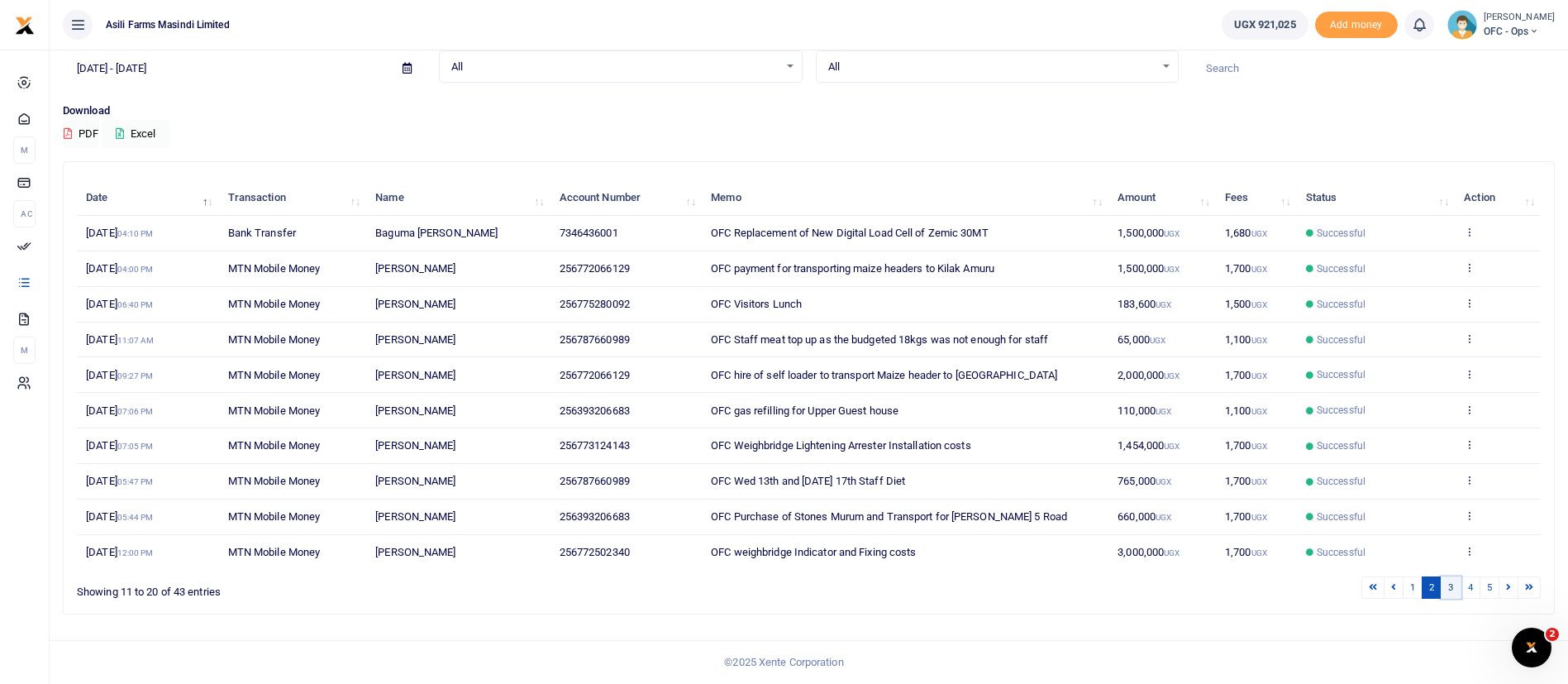
click at [1458, 584] on link "3" at bounding box center [1451, 588] width 20 height 22
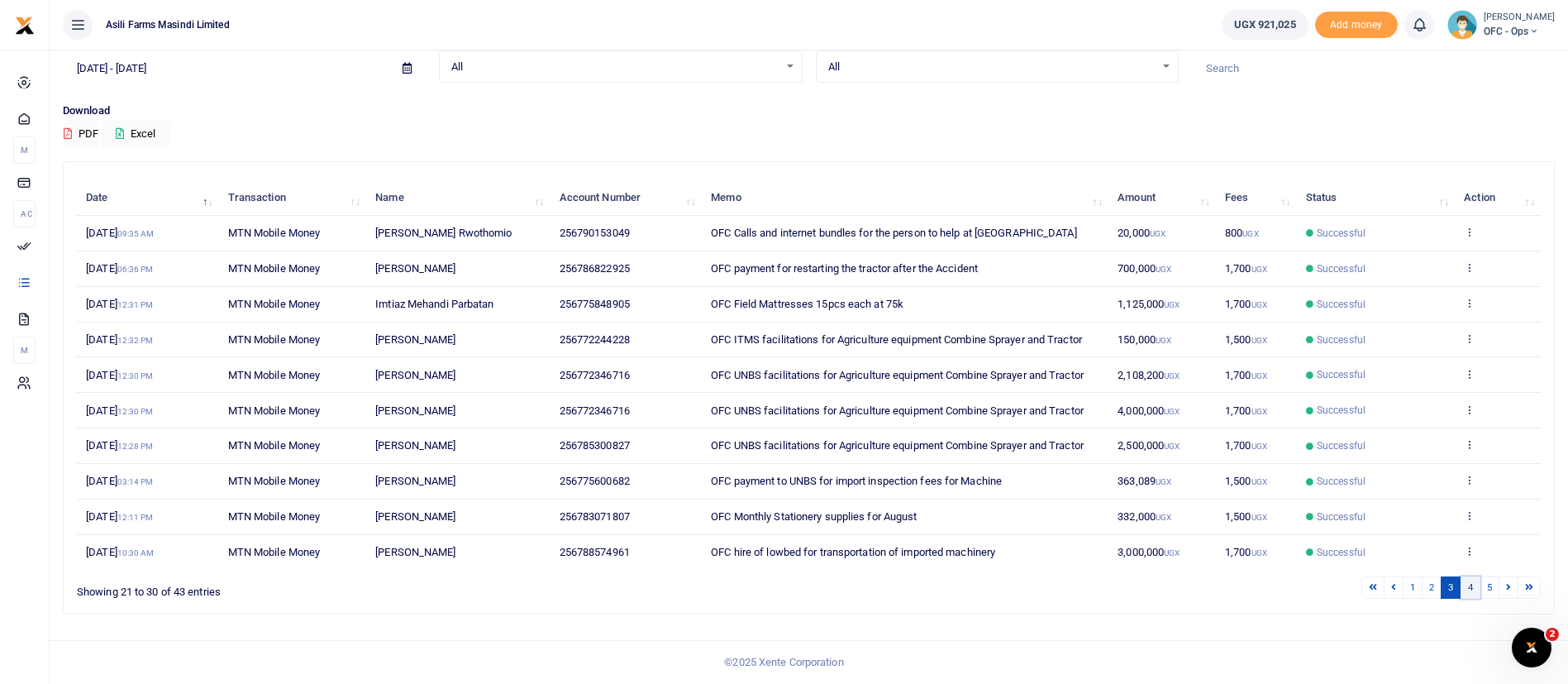
click at [1472, 584] on link "4" at bounding box center [1471, 588] width 20 height 22
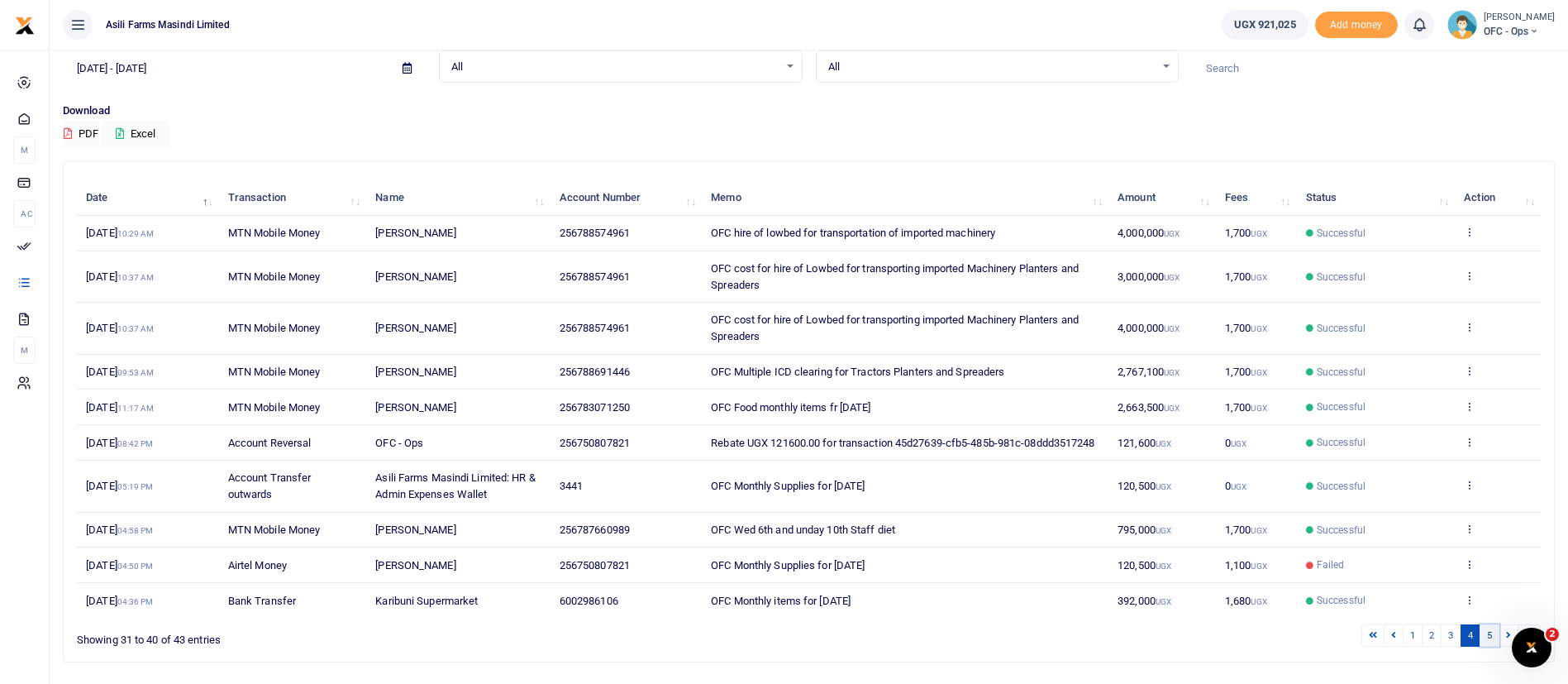
click at [1489, 647] on link "5" at bounding box center [1490, 636] width 20 height 22
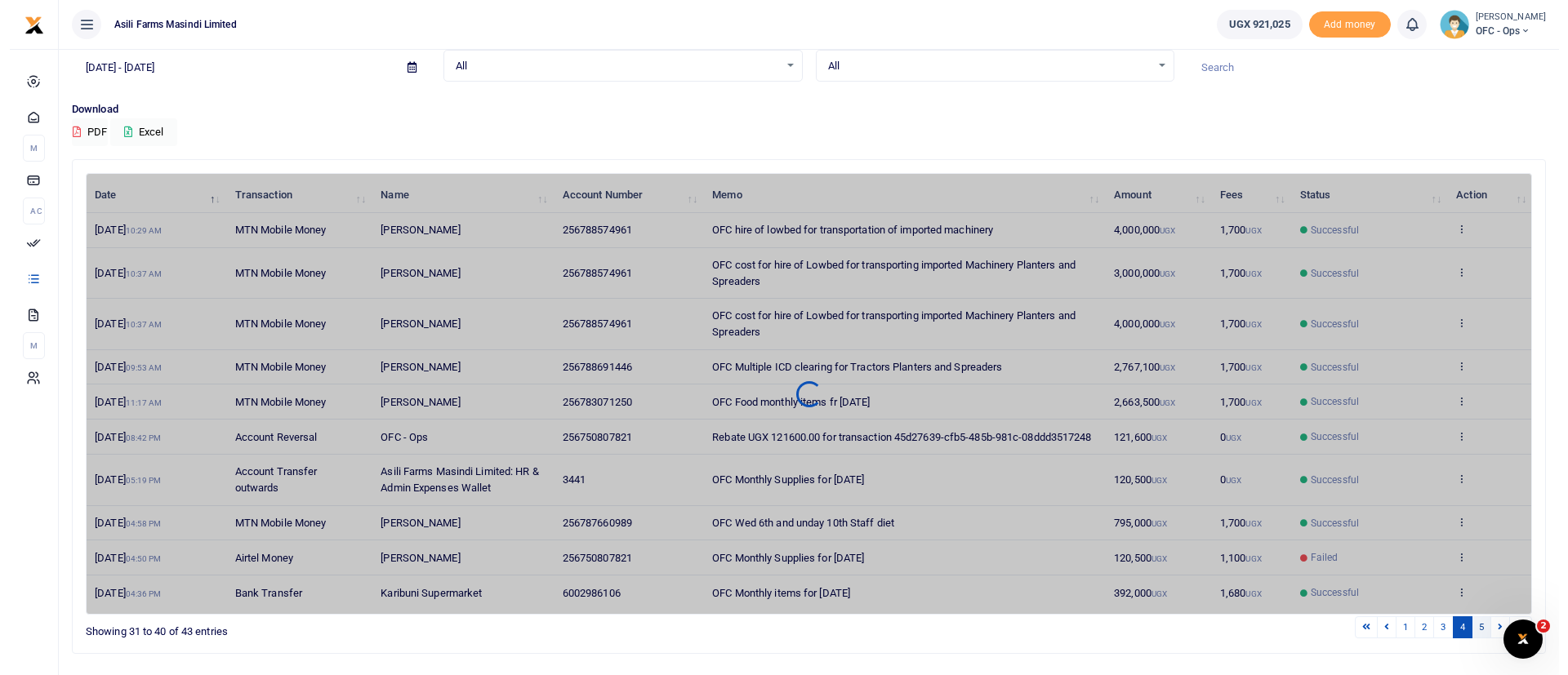
scroll to position [0, 0]
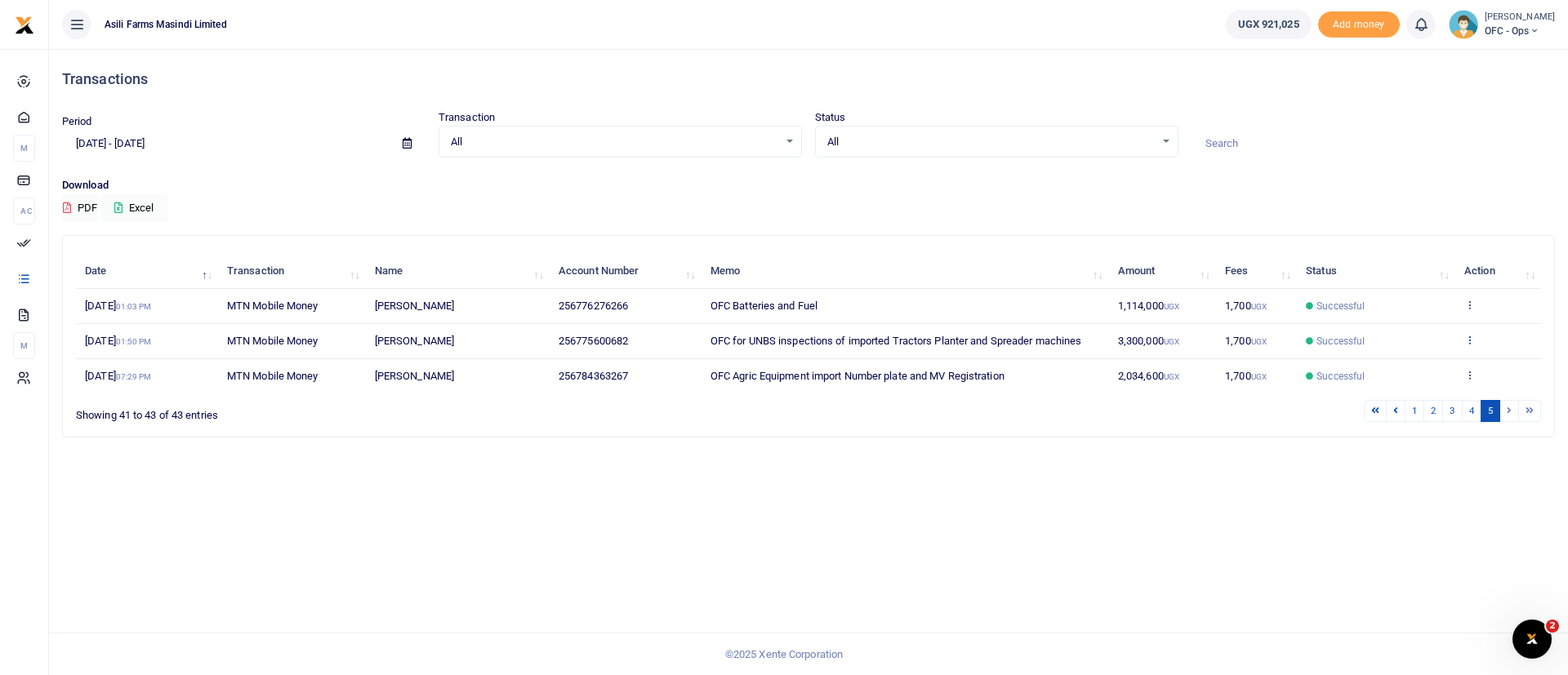
click at [1470, 338] on icon at bounding box center [1470, 340] width 11 height 11
click at [1453, 367] on link "View details" at bounding box center [1409, 367] width 129 height 23
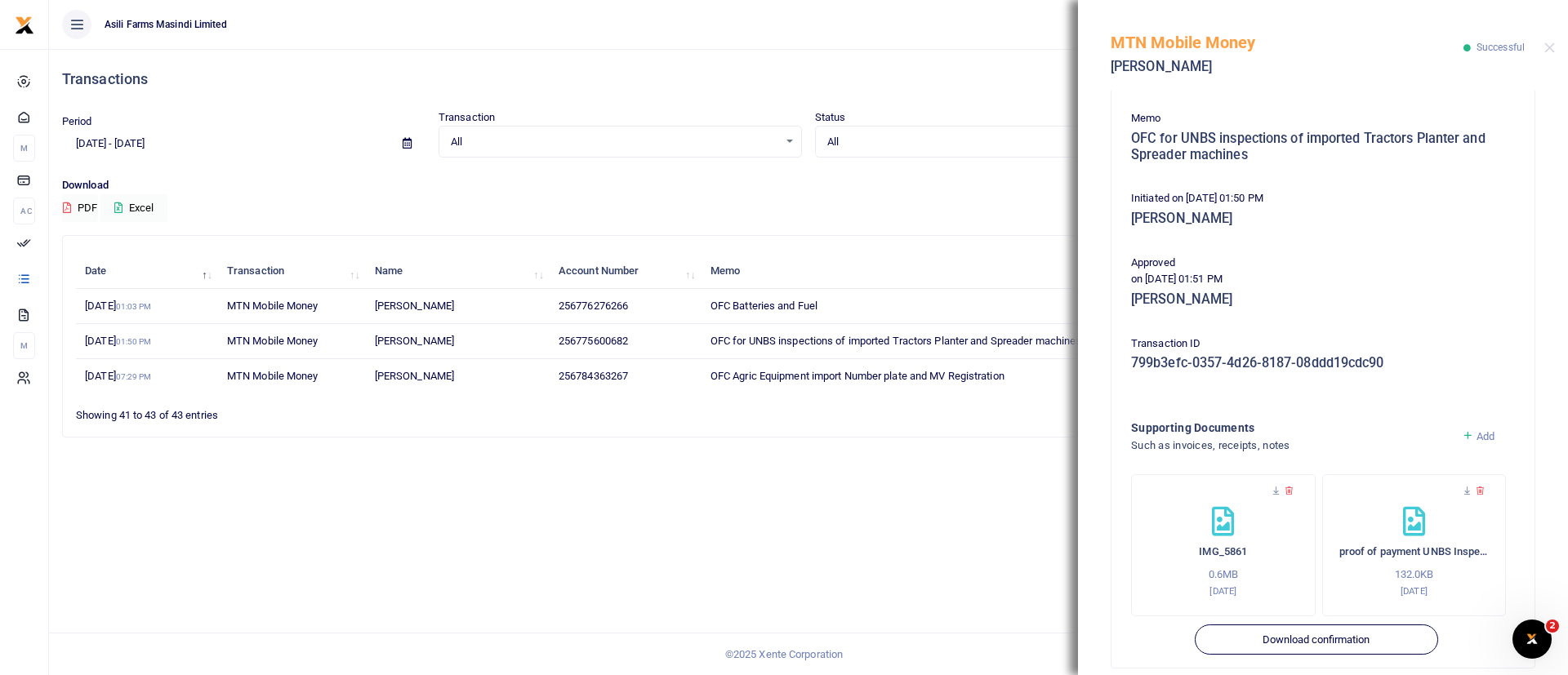
scroll to position [278, 0]
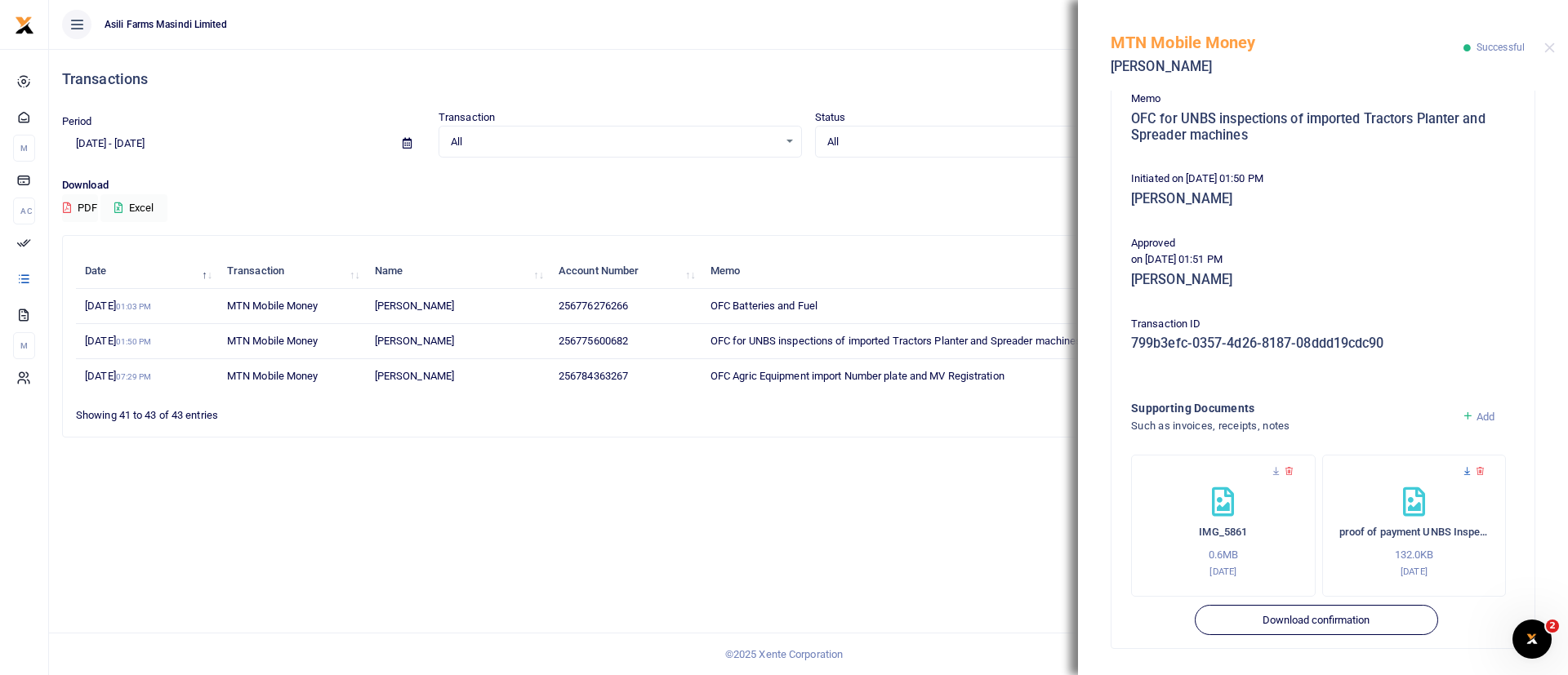
click at [1462, 472] on icon at bounding box center [1467, 471] width 11 height 11
